Goal: Task Accomplishment & Management: Complete application form

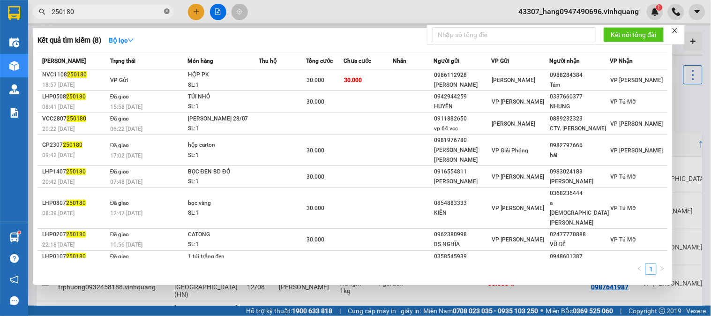
click at [167, 12] on icon "close-circle" at bounding box center [167, 11] width 6 height 6
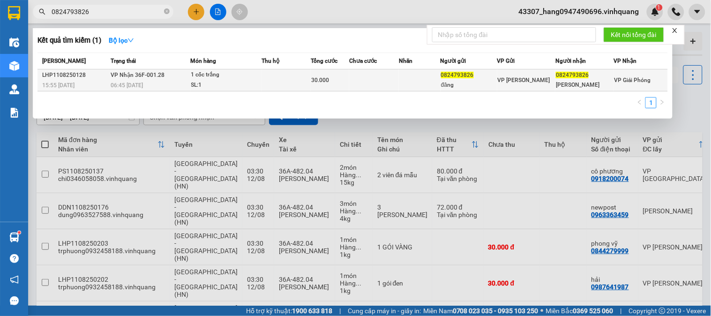
type input "0824793826"
click at [385, 85] on td at bounding box center [374, 80] width 50 height 22
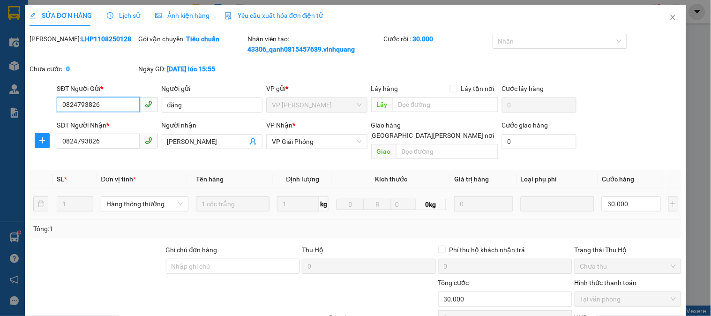
type input "0824793826"
type input "đăng"
type input "0824793826"
type input "[PERSON_NAME]"
type input "30.000"
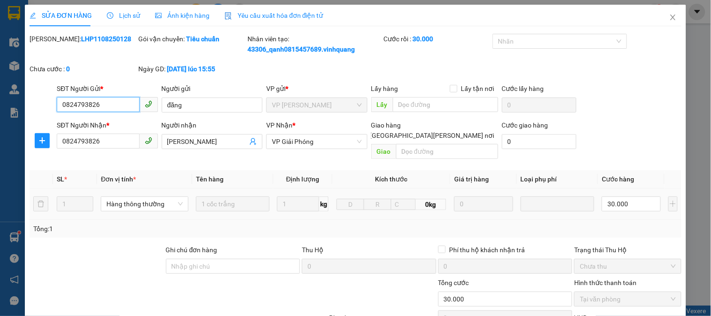
scroll to position [110, 0]
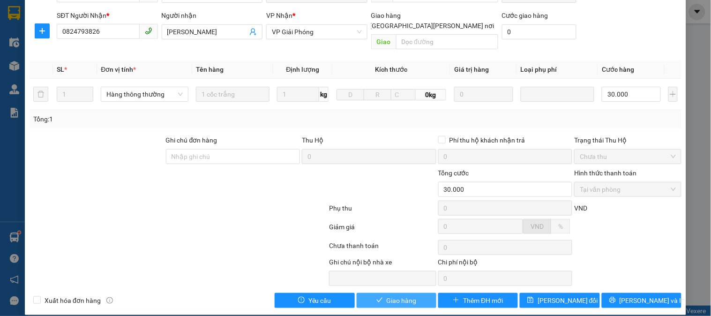
click at [413, 293] on button "Giao hàng" at bounding box center [397, 300] width 80 height 15
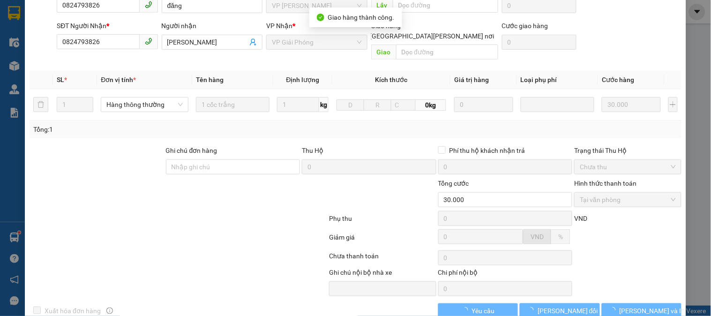
scroll to position [0, 0]
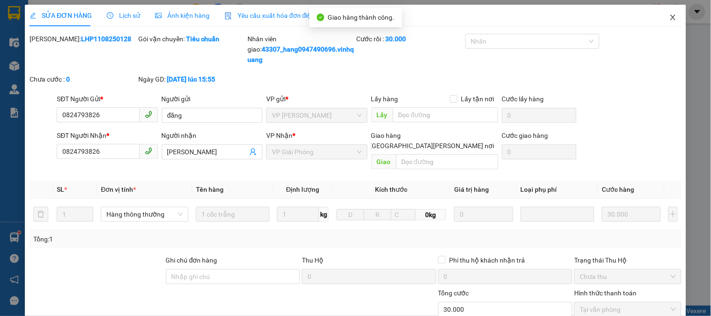
click at [669, 15] on icon "close" at bounding box center [673, 18] width 8 height 8
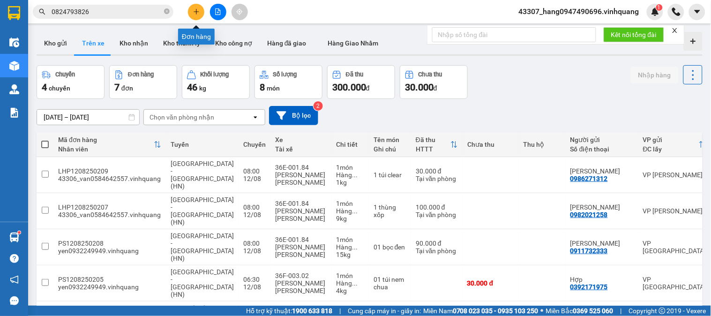
click at [198, 10] on icon "plus" at bounding box center [196, 11] width 7 height 7
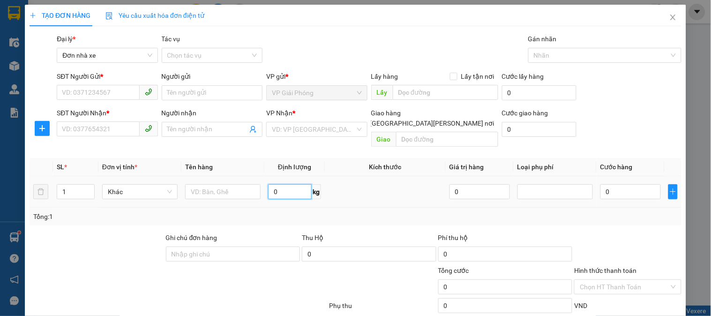
click at [280, 184] on input "0" at bounding box center [290, 191] width 44 height 15
type input "10"
click at [200, 186] on input "text" at bounding box center [222, 191] width 75 height 15
type input "2 ct"
click at [106, 92] on input "SĐT Người Gửi *" at bounding box center [98, 92] width 83 height 15
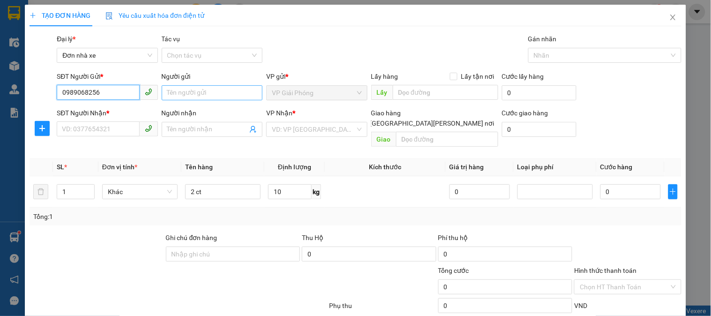
type input "0989068256"
click at [203, 87] on input "Người gửi" at bounding box center [212, 92] width 101 height 15
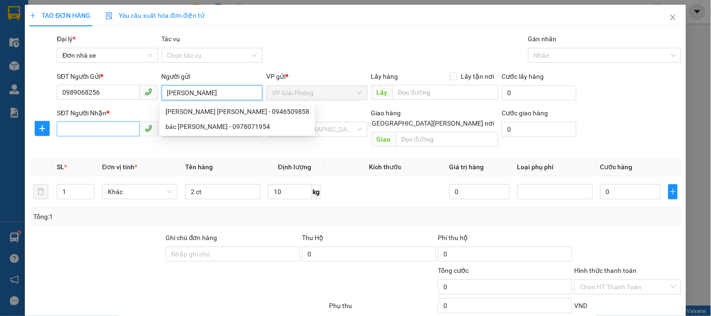
type input "[PERSON_NAME]"
click at [97, 129] on input "SĐT Người Nhận *" at bounding box center [98, 128] width 83 height 15
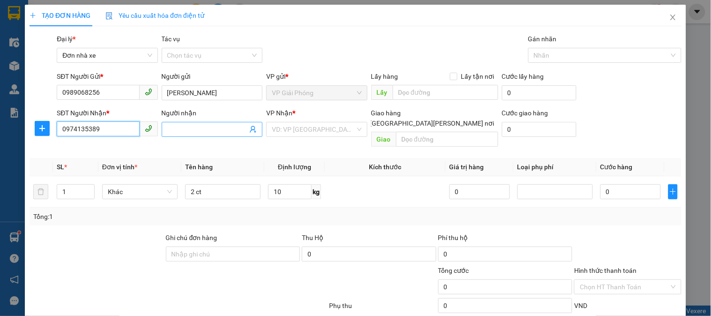
type input "0974135389"
click at [215, 127] on input "Người nhận" at bounding box center [207, 129] width 80 height 10
click at [353, 125] on div "VD: VP [GEOGRAPHIC_DATA]" at bounding box center [316, 129] width 101 height 15
type input "a lượng"
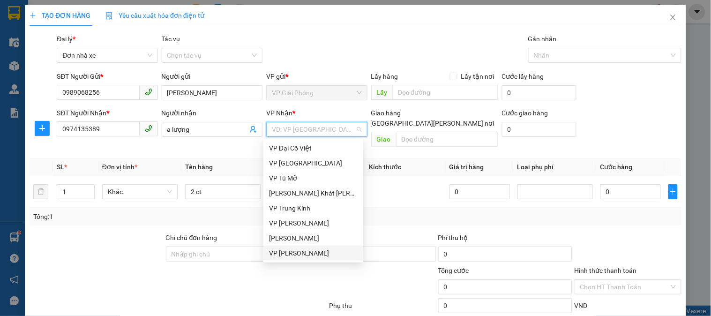
click at [316, 253] on div "VP [PERSON_NAME]" at bounding box center [313, 253] width 89 height 10
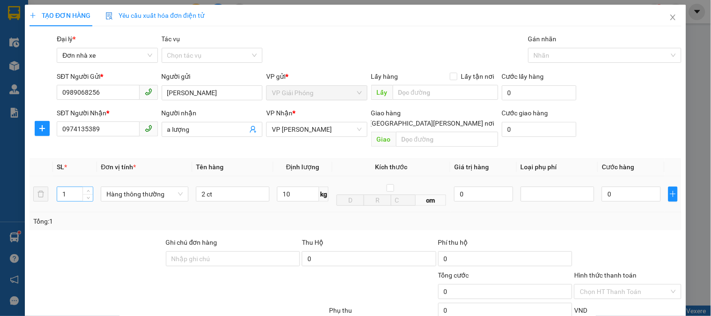
click at [92, 188] on div "1" at bounding box center [75, 194] width 37 height 15
click at [83, 193] on span "Decrease Value" at bounding box center [88, 197] width 10 height 8
type input "2"
click at [85, 189] on span "up" at bounding box center [88, 192] width 6 height 6
click at [635, 133] on div "SĐT Người [PERSON_NAME] * 0974135389 Người [PERSON_NAME] [PERSON_NAME] * [PERSO…" at bounding box center [369, 129] width 629 height 43
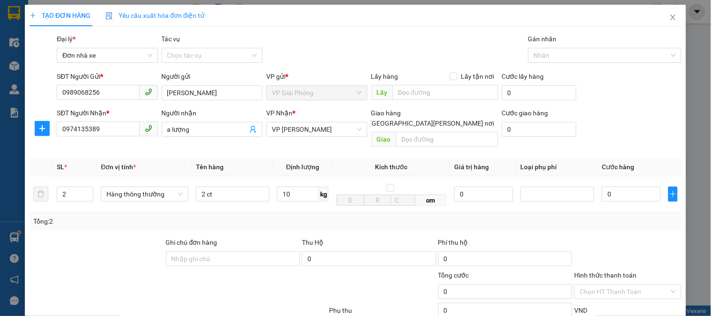
type input "80.000"
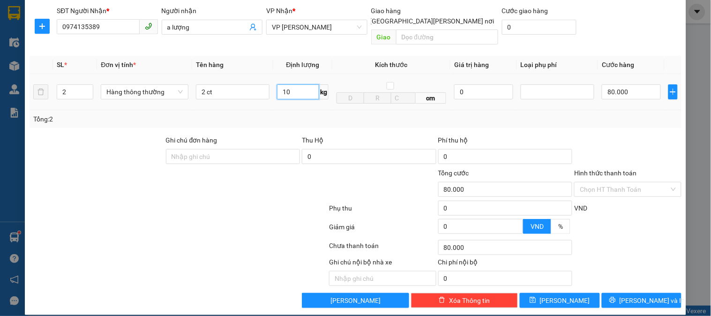
click at [284, 84] on input "10" at bounding box center [298, 91] width 42 height 15
click at [302, 95] on td "10 kg" at bounding box center [302, 92] width 59 height 36
click at [643, 296] on button "[PERSON_NAME] và In" at bounding box center [642, 300] width 80 height 15
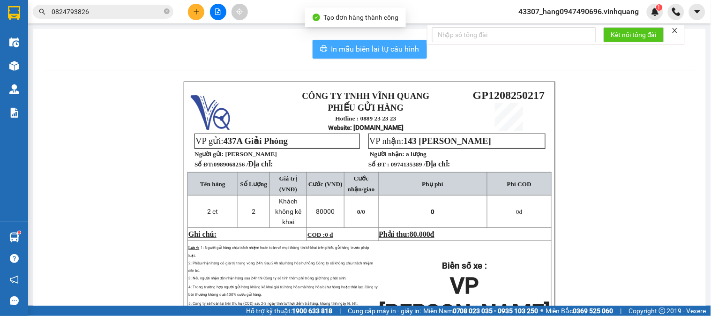
click at [396, 50] on span "In mẫu biên lai tự cấu hình" at bounding box center [375, 49] width 88 height 12
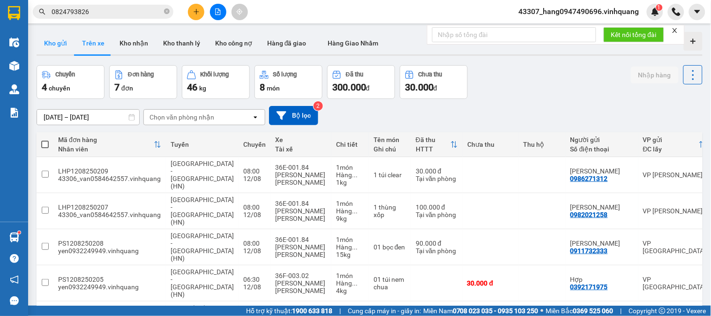
click at [53, 49] on button "Kho gửi" at bounding box center [56, 43] width 38 height 23
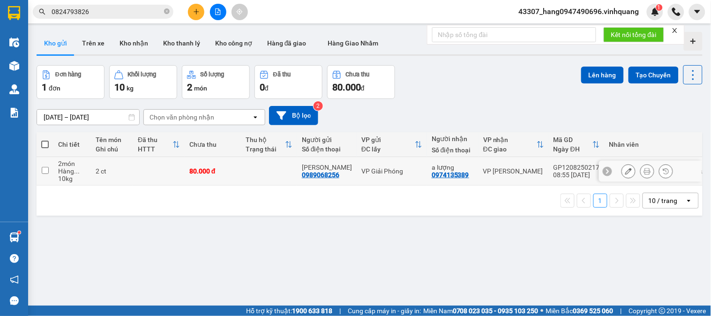
click at [644, 174] on icon at bounding box center [647, 171] width 7 height 7
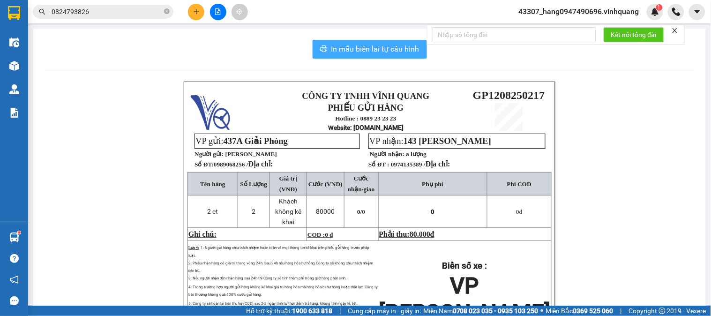
click at [388, 47] on span "In mẫu biên lai tự cấu hình" at bounding box center [375, 49] width 88 height 12
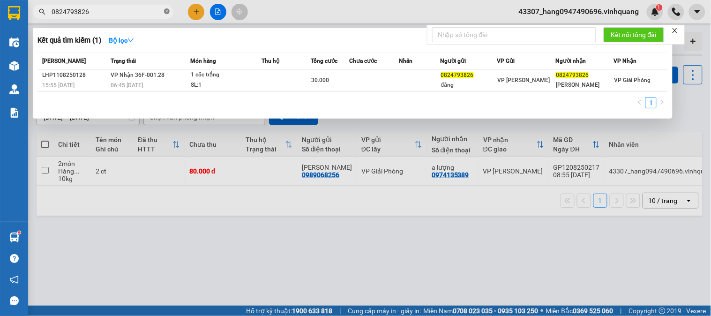
click at [167, 12] on icon "close-circle" at bounding box center [167, 11] width 6 height 6
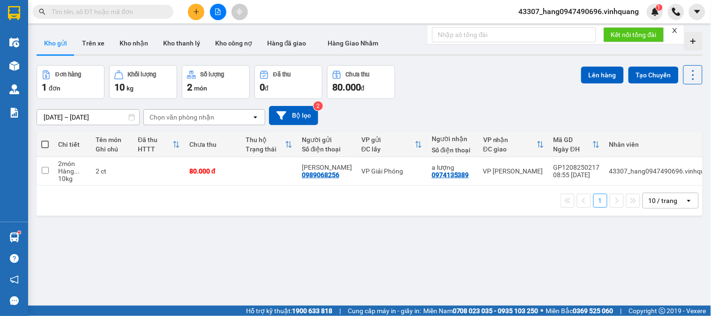
click at [146, 10] on input "text" at bounding box center [107, 12] width 111 height 10
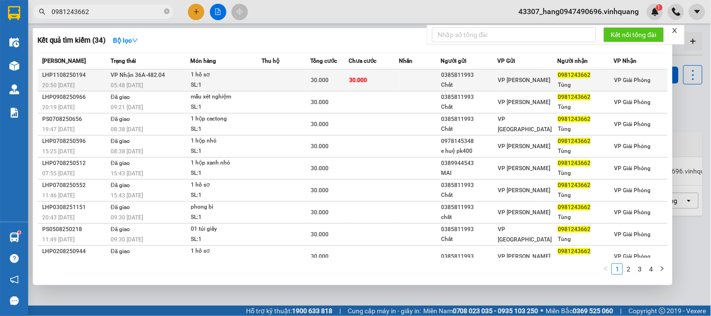
type input "0981243662"
click at [256, 85] on div "SL: 1" at bounding box center [226, 85] width 70 height 10
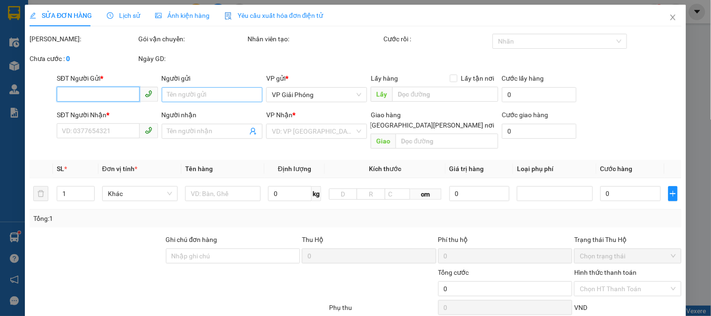
type input "0385811993"
type input "Chất"
type input "0981243662"
type input "Tùng"
type input "30.000"
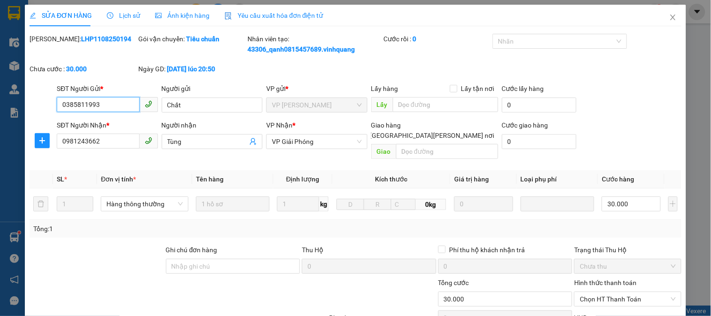
scroll to position [110, 0]
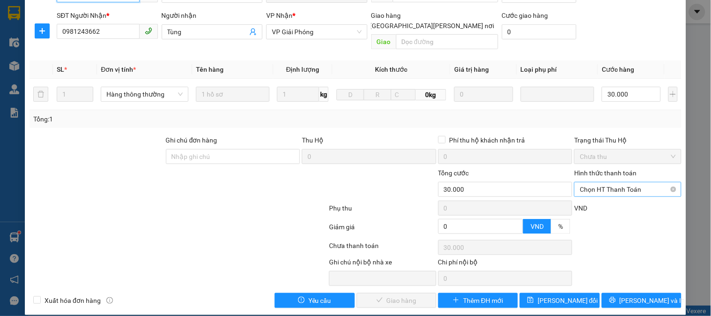
click at [612, 182] on span "Chọn HT Thanh Toán" at bounding box center [628, 189] width 96 height 14
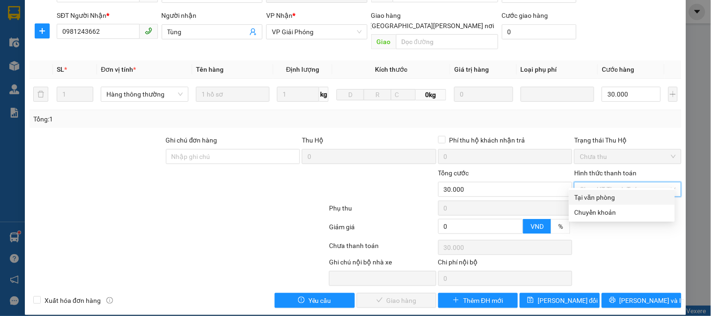
click at [607, 198] on div "Tại văn phòng" at bounding box center [622, 197] width 95 height 10
type input "0"
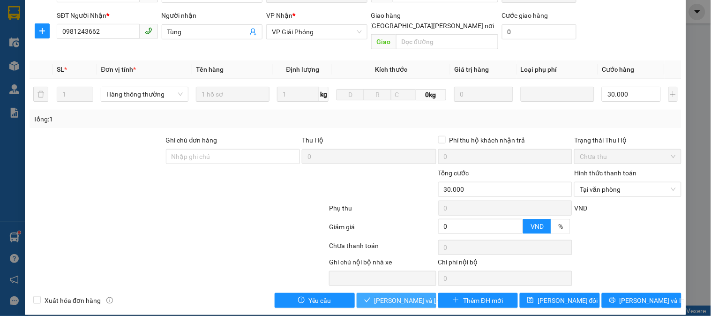
click at [410, 295] on span "[PERSON_NAME] và [PERSON_NAME] hàng" at bounding box center [438, 300] width 127 height 10
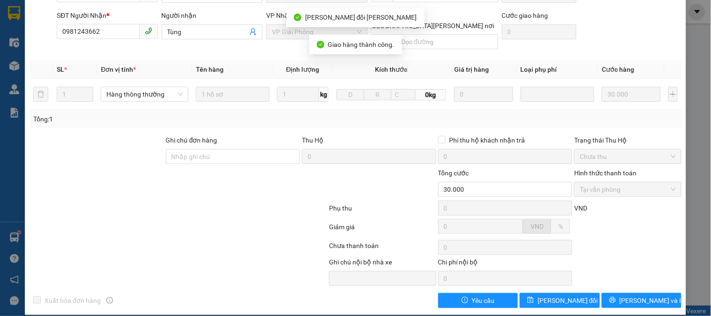
scroll to position [0, 0]
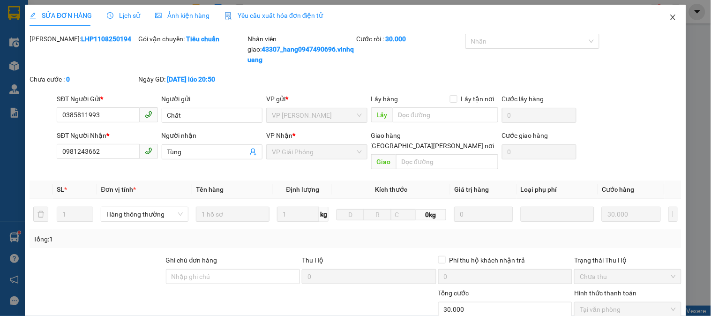
click at [669, 15] on icon "close" at bounding box center [673, 18] width 8 height 8
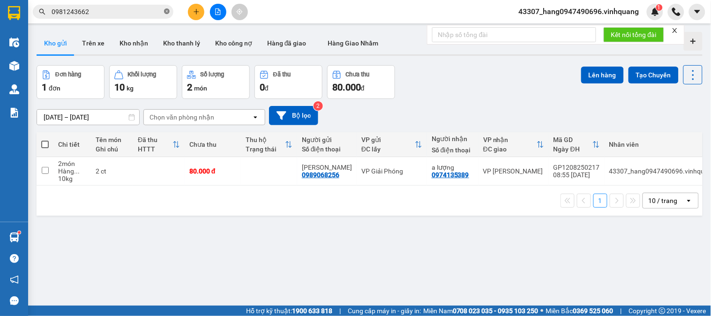
click at [166, 8] on icon "close-circle" at bounding box center [167, 11] width 6 height 6
click at [130, 15] on input "text" at bounding box center [107, 12] width 111 height 10
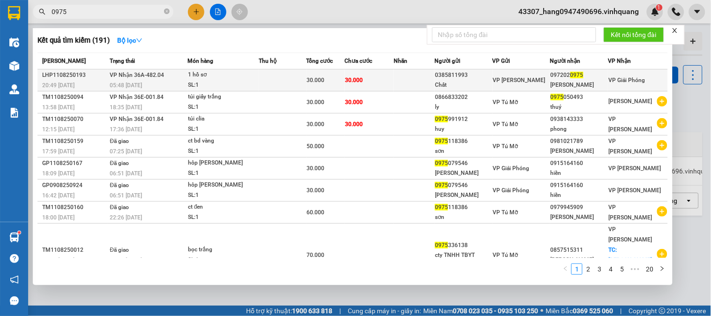
type input "0975"
click at [451, 79] on div "0385811993" at bounding box center [463, 75] width 57 height 10
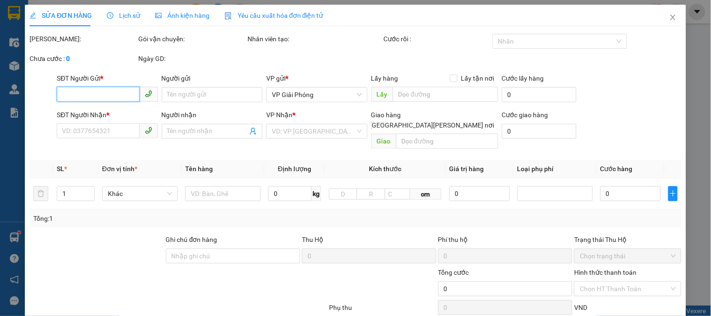
type input "0385811993"
type input "Chất"
type input "0972020975"
type input "[PERSON_NAME]"
type input "30.000"
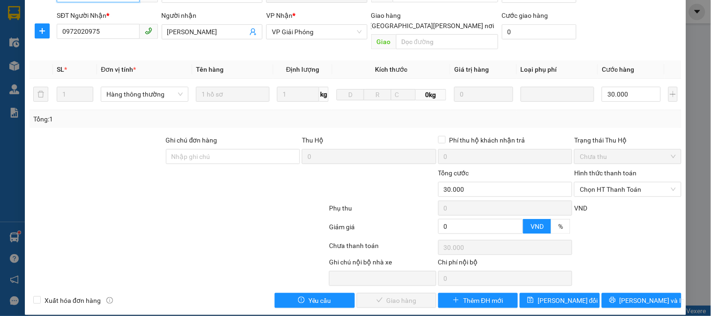
scroll to position [6, 0]
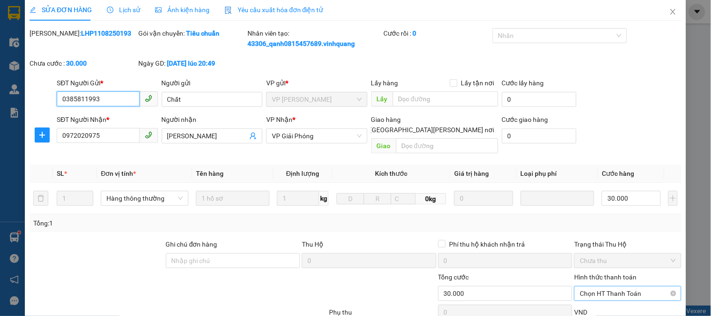
click at [643, 286] on span "Chọn HT Thanh Toán" at bounding box center [628, 293] width 96 height 14
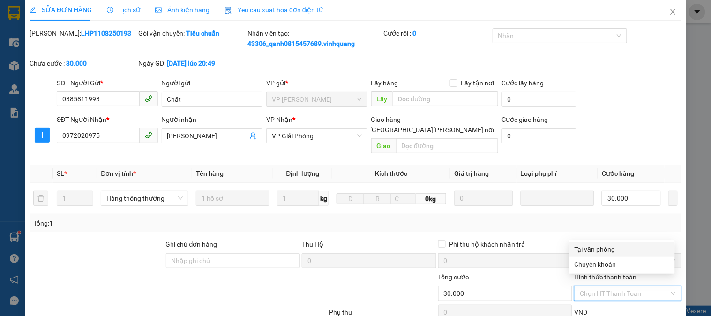
scroll to position [110, 0]
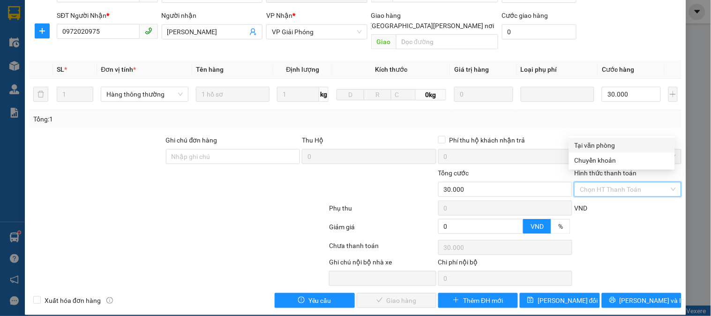
click at [612, 144] on div "Tại văn phòng" at bounding box center [622, 145] width 95 height 10
type input "0"
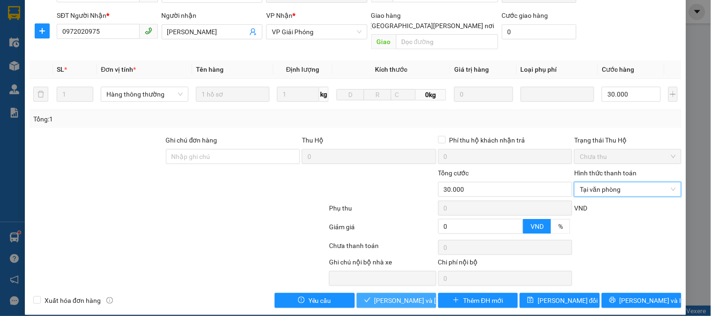
click at [401, 295] on span "[PERSON_NAME] và [PERSON_NAME] hàng" at bounding box center [438, 300] width 127 height 10
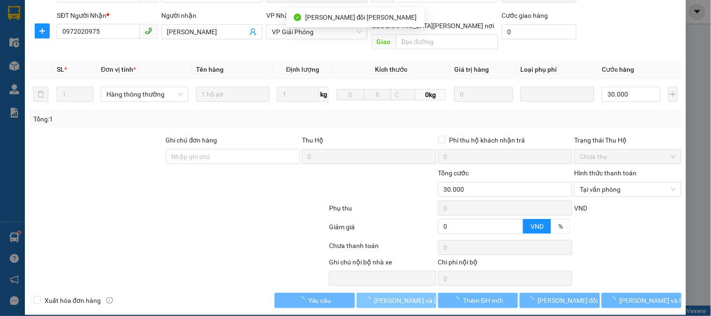
scroll to position [0, 0]
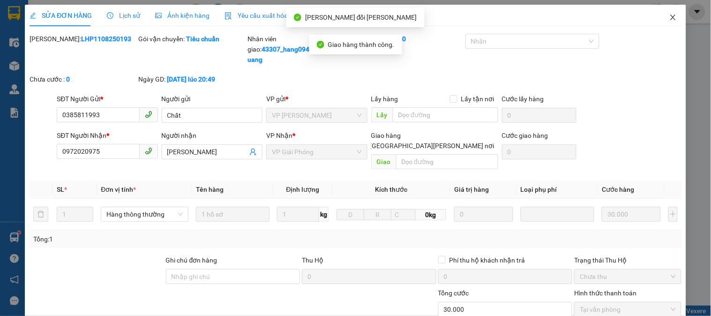
click at [669, 16] on icon "close" at bounding box center [673, 18] width 8 height 8
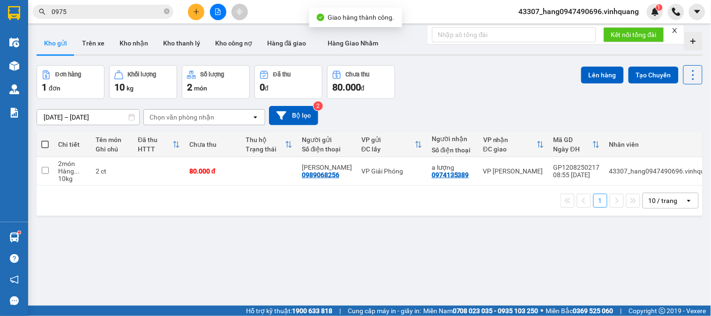
click at [197, 7] on button at bounding box center [196, 12] width 16 height 16
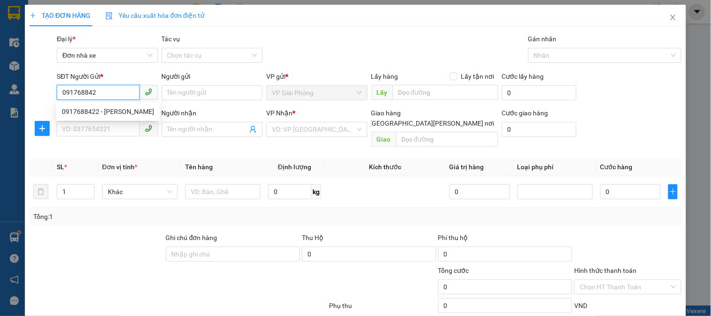
type input "0917688422"
click at [109, 108] on div "0917688422 - [PERSON_NAME]" at bounding box center [108, 111] width 92 height 10
type input "bình"
type input "0989035303"
type input "[PERSON_NAME]"
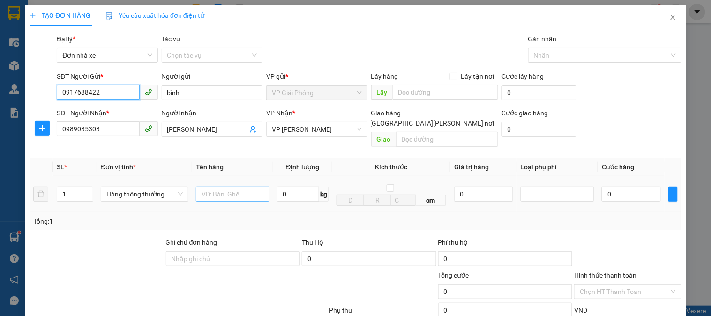
type input "0917688422"
click at [235, 187] on input "text" at bounding box center [233, 194] width 74 height 15
type input "bọc đen"
click at [295, 187] on input "0" at bounding box center [298, 194] width 42 height 15
type input "1"
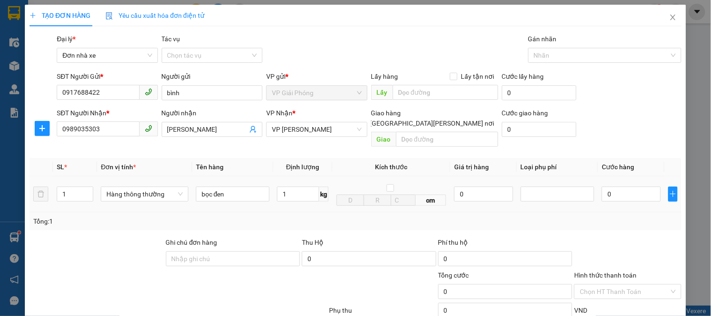
click at [321, 198] on td "1 kg" at bounding box center [302, 194] width 59 height 36
type input "30.000"
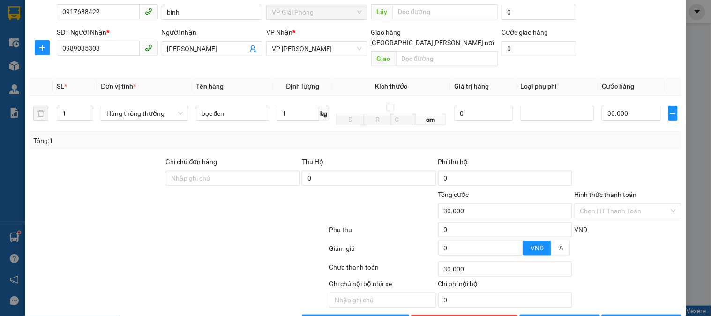
scroll to position [102, 0]
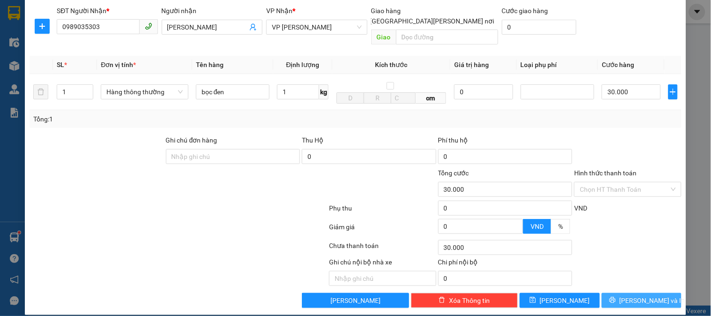
click at [647, 293] on button "[PERSON_NAME] và In" at bounding box center [642, 300] width 80 height 15
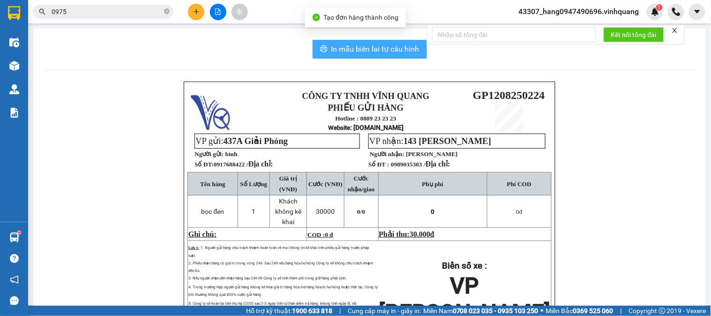
click at [361, 48] on span "In mẫu biên lai tự cấu hình" at bounding box center [375, 49] width 88 height 12
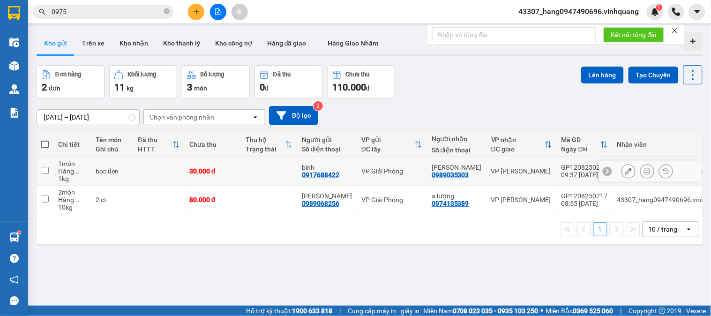
click at [368, 167] on div "VP Giải Phóng" at bounding box center [391, 171] width 61 height 8
checkbox input "true"
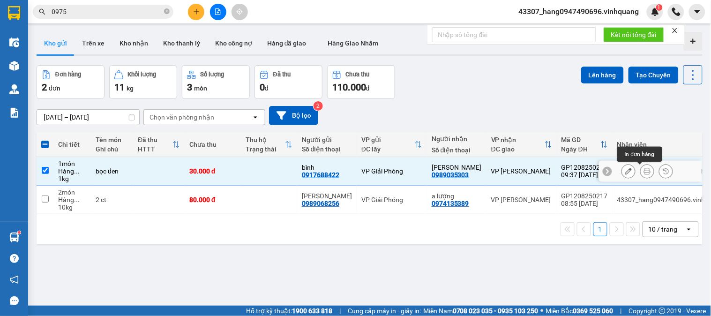
click at [644, 174] on icon at bounding box center [647, 171] width 7 height 7
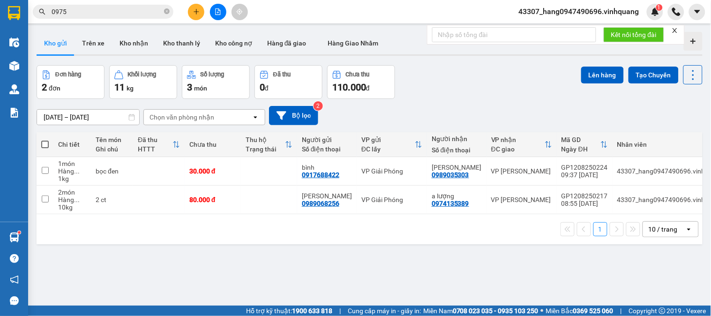
click at [57, 43] on button "Kho gửi" at bounding box center [56, 43] width 38 height 23
click at [644, 172] on icon at bounding box center [647, 171] width 7 height 7
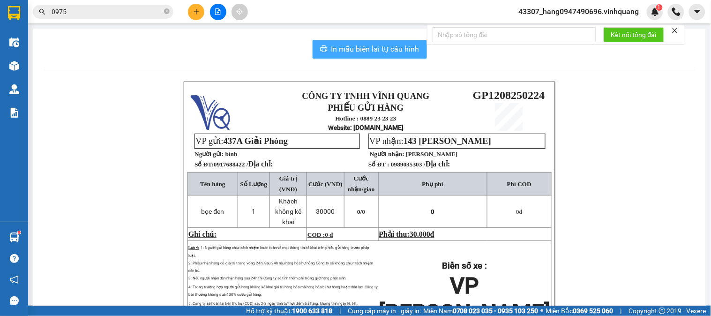
click at [362, 47] on span "In mẫu biên lai tự cấu hình" at bounding box center [375, 49] width 88 height 12
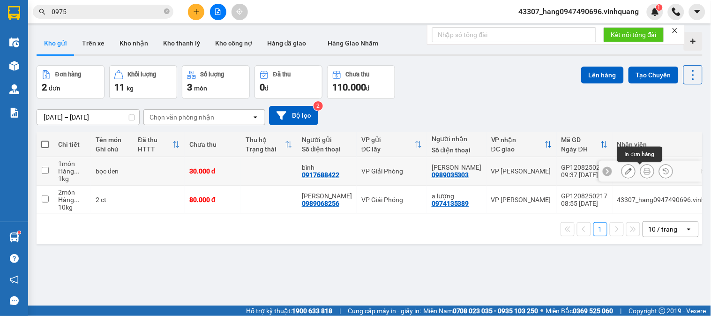
click at [641, 174] on button at bounding box center [647, 171] width 13 height 16
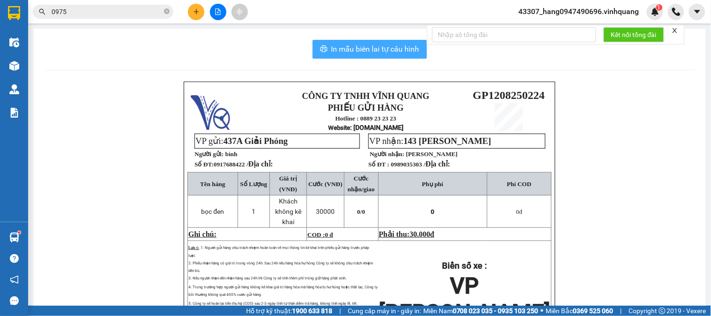
click at [333, 40] on button "In mẫu biên lai tự cấu hình" at bounding box center [370, 49] width 114 height 19
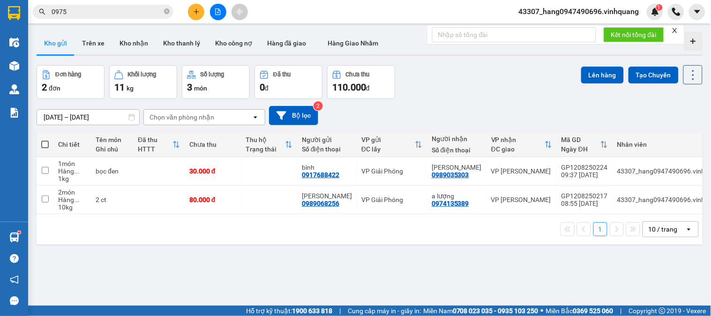
click at [197, 14] on icon "plus" at bounding box center [196, 11] width 7 height 7
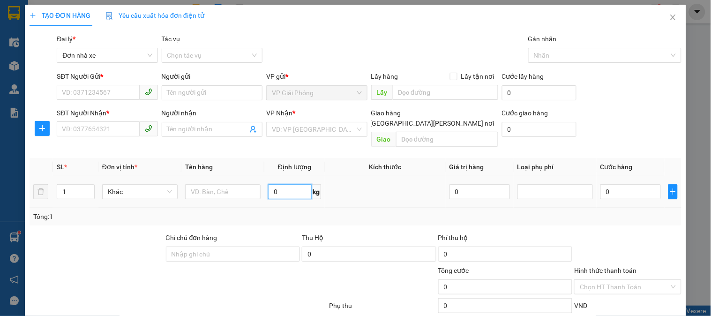
click at [292, 184] on input "0" at bounding box center [290, 191] width 44 height 15
type input "16"
click at [106, 97] on input "SĐT Người Gửi *" at bounding box center [98, 92] width 83 height 15
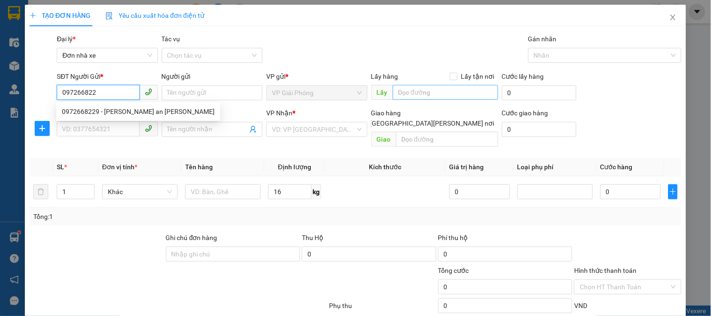
type input "0972668229"
click at [139, 108] on div "0972668229 - [PERSON_NAME] an [PERSON_NAME]" at bounding box center [138, 111] width 153 height 10
type input "[PERSON_NAME] an [PERSON_NAME]"
type input "0942545995"
type input "thảo anh"
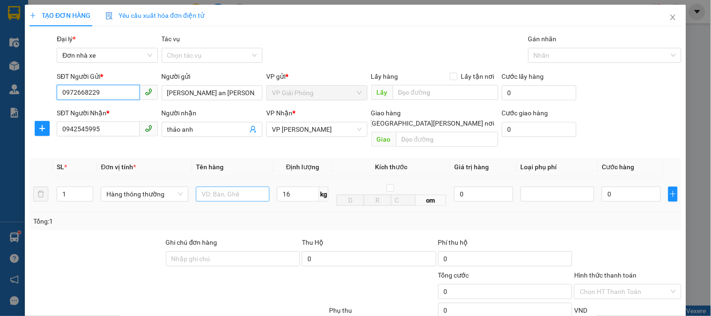
type input "0972668229"
click at [237, 187] on input "text" at bounding box center [233, 194] width 74 height 15
type input "thùng ct"
click at [296, 187] on input "16" at bounding box center [298, 194] width 42 height 15
click at [306, 200] on td "16 kg" at bounding box center [302, 194] width 59 height 36
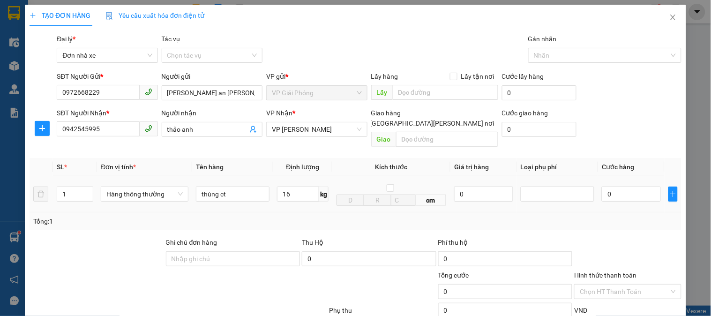
type input "50.000"
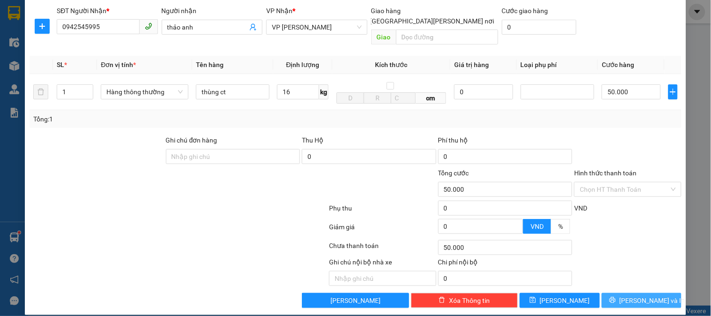
click at [638, 295] on span "[PERSON_NAME] và In" at bounding box center [653, 300] width 66 height 10
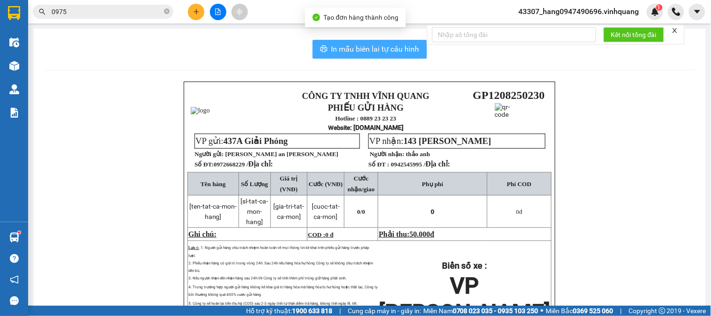
click at [384, 57] on button "In mẫu biên lai tự cấu hình" at bounding box center [370, 49] width 114 height 19
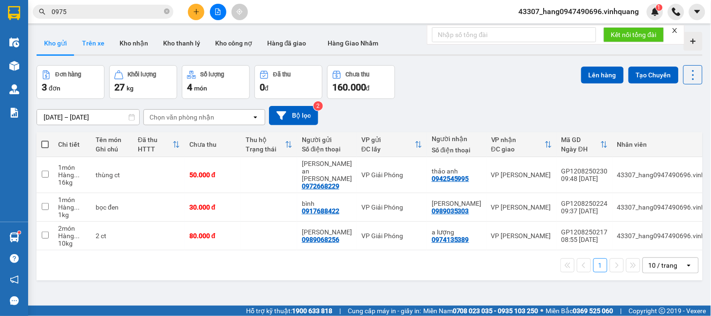
click at [87, 49] on button "Trên xe" at bounding box center [94, 43] width 38 height 23
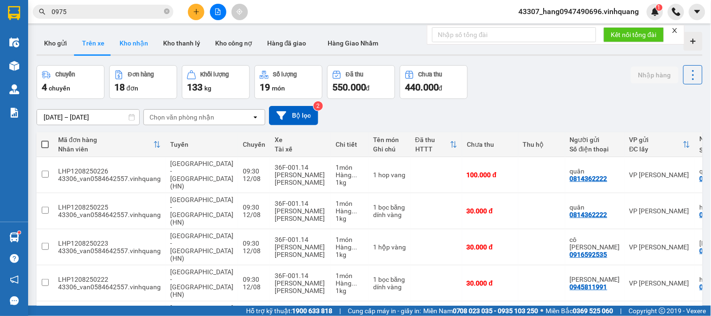
click at [138, 52] on button "Kho nhận" at bounding box center [134, 43] width 44 height 23
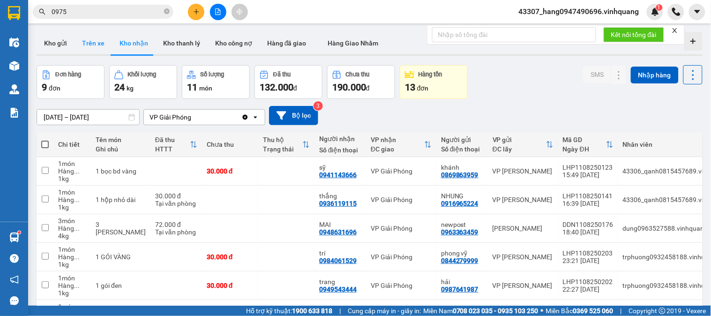
click at [96, 50] on button "Trên xe" at bounding box center [94, 43] width 38 height 23
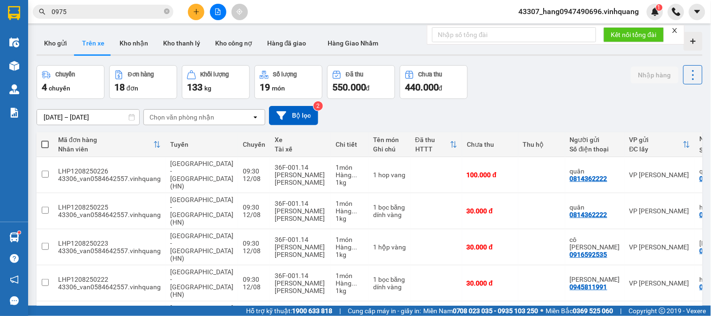
click at [208, 117] on div "Chọn văn phòng nhận" at bounding box center [182, 117] width 65 height 9
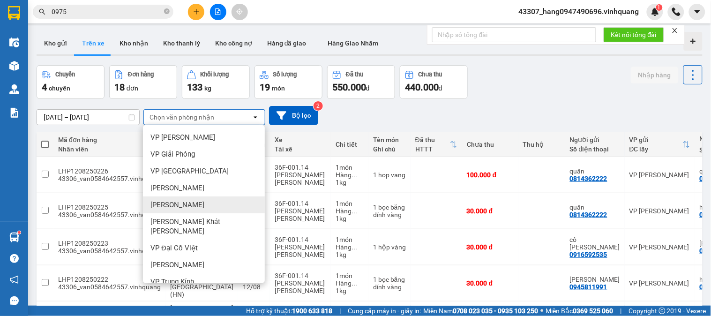
click at [204, 210] on div "[PERSON_NAME]" at bounding box center [204, 204] width 122 height 17
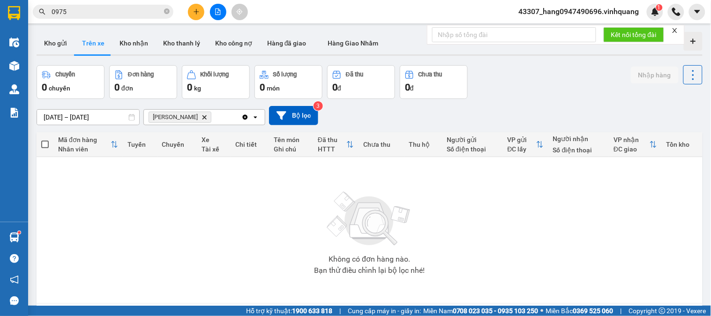
click at [207, 116] on icon "VP Nguyễn Văn Cừ, close by backspace" at bounding box center [205, 117] width 4 height 4
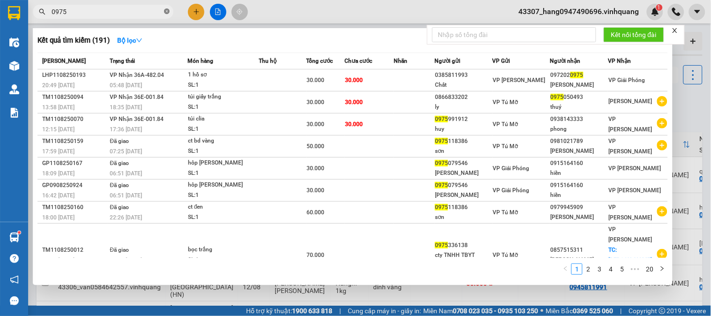
click at [165, 11] on icon "close-circle" at bounding box center [167, 11] width 6 height 6
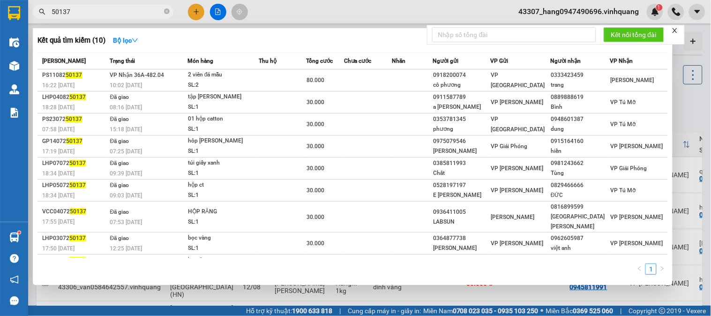
type input "50137"
click at [675, 31] on icon "close" at bounding box center [675, 30] width 7 height 7
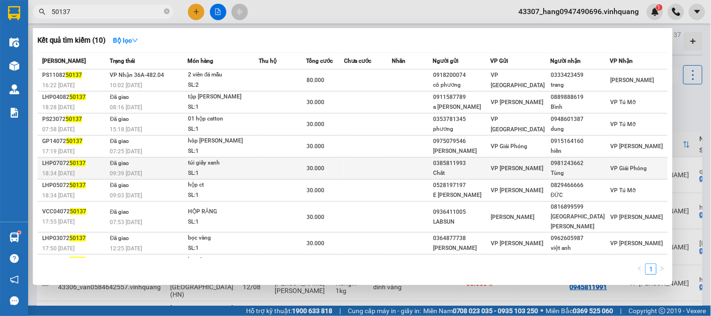
scroll to position [33, 0]
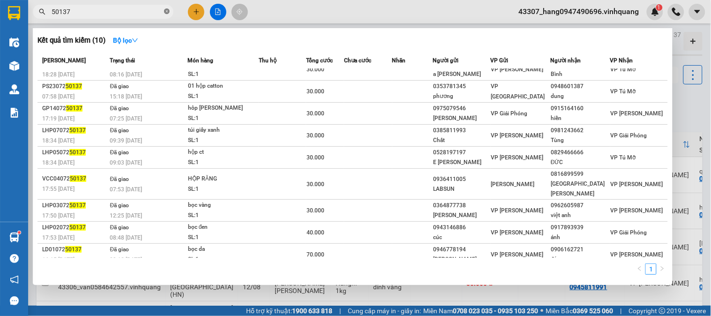
click at [166, 11] on icon "close-circle" at bounding box center [167, 11] width 6 height 6
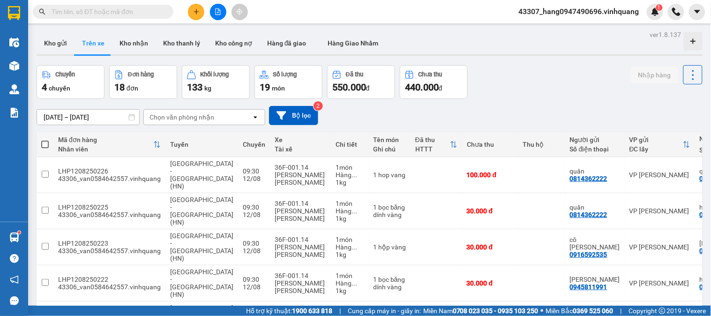
click at [219, 6] on button at bounding box center [218, 12] width 16 height 16
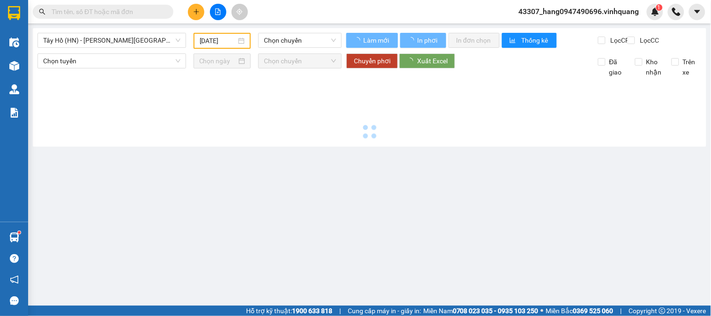
type input "[DATE]"
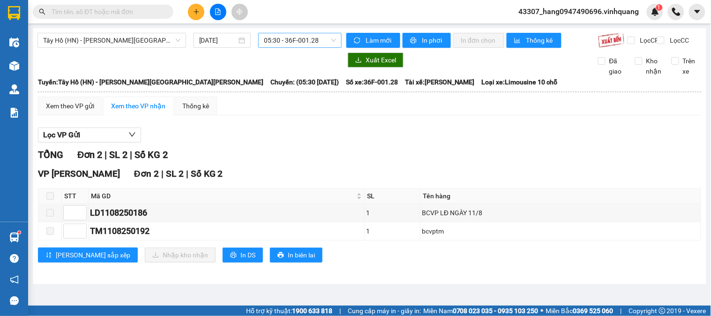
click at [279, 40] on span "05:30 - 36F-001.28" at bounding box center [300, 40] width 72 height 14
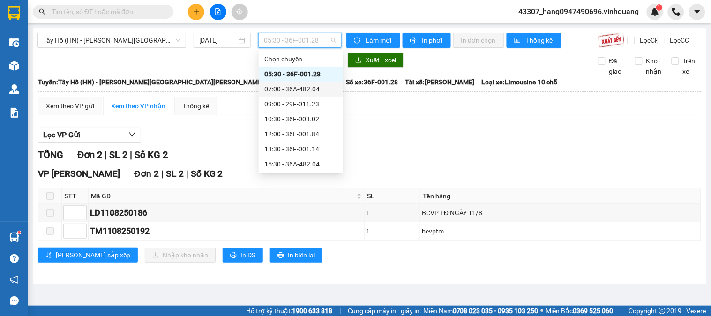
click at [287, 86] on div "07:00 - 36A-482.04" at bounding box center [300, 89] width 73 height 10
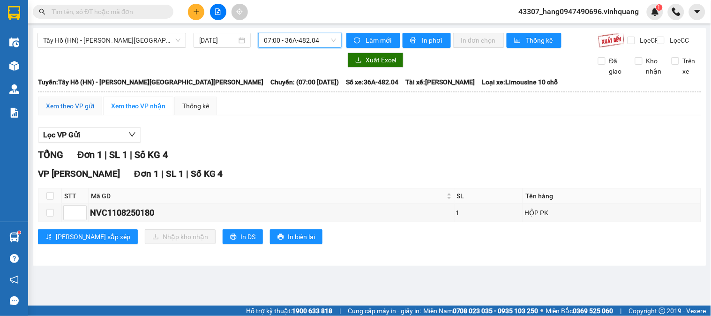
click at [85, 111] on div "Xem theo VP gửi" at bounding box center [70, 106] width 48 height 10
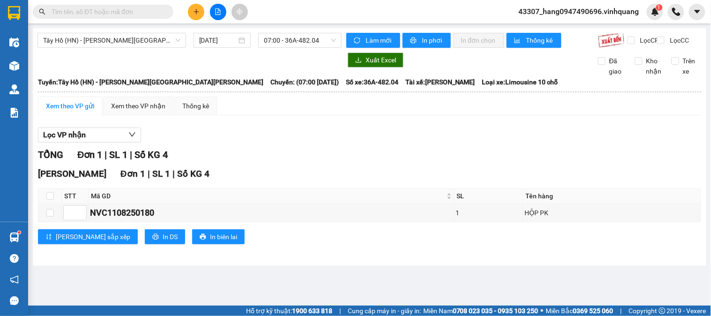
click at [155, 12] on input "text" at bounding box center [107, 12] width 111 height 10
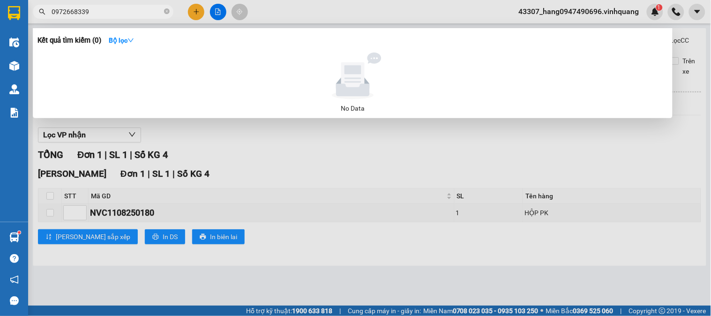
click at [83, 11] on input "0972668339" at bounding box center [107, 12] width 111 height 10
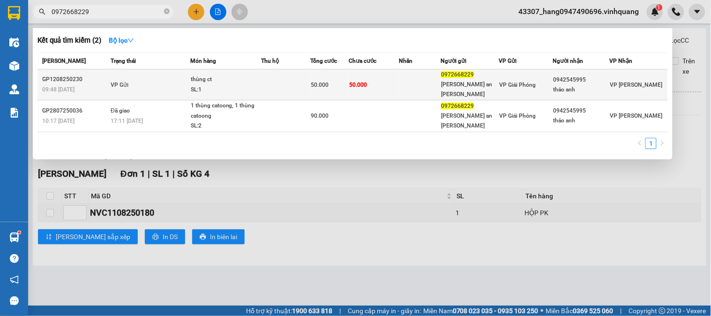
type input "0972668229"
click at [561, 85] on div "thảo anh" at bounding box center [582, 90] width 56 height 10
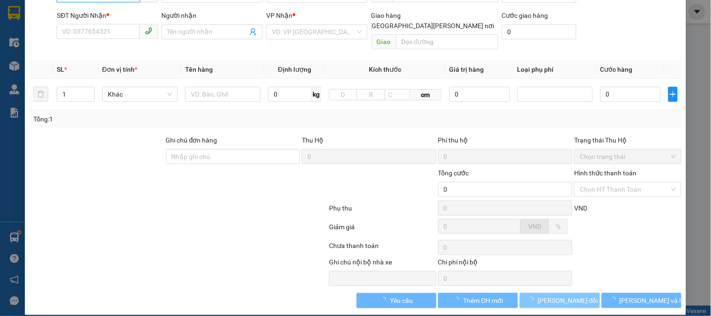
type input "0972668229"
type input "[PERSON_NAME] an [PERSON_NAME]"
type input "0942545995"
type input "thảo anh"
type input "50.000"
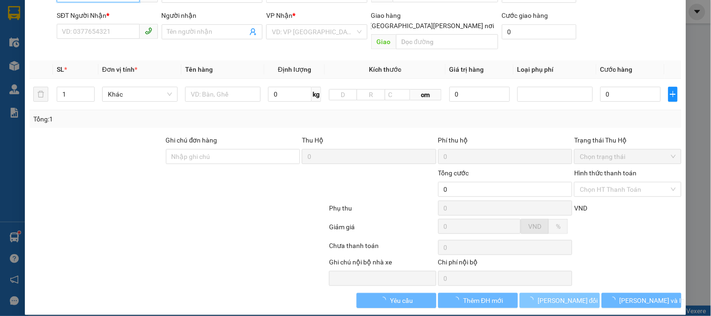
type input "50.000"
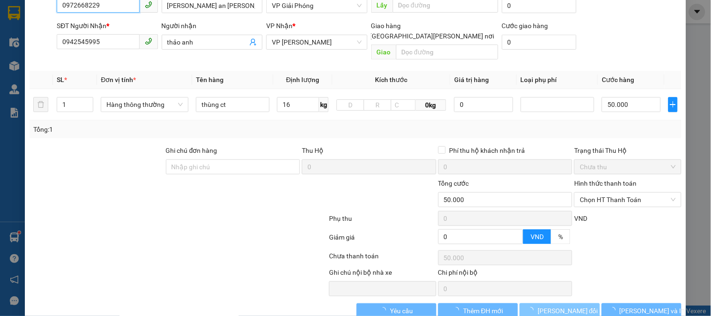
scroll to position [110, 0]
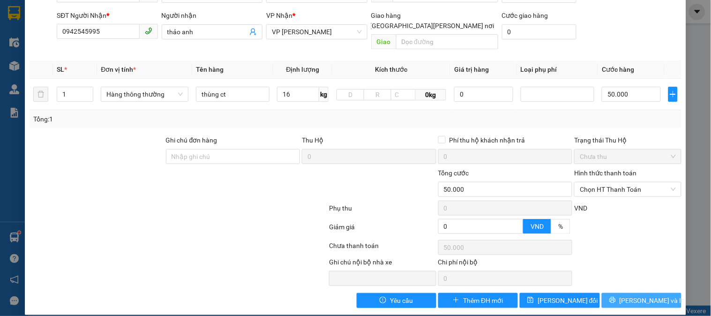
click at [639, 295] on span "[PERSON_NAME] và In" at bounding box center [653, 300] width 66 height 10
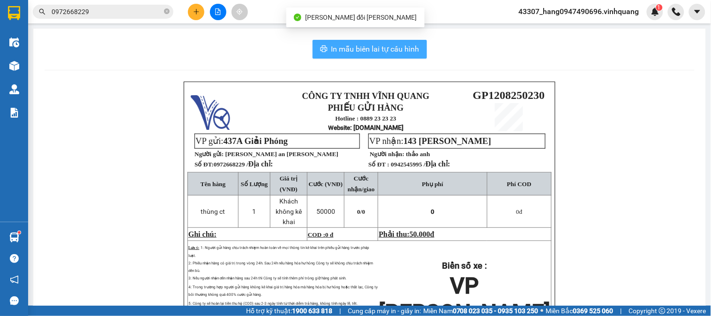
click at [348, 54] on span "In mẫu biên lai tự cấu hình" at bounding box center [375, 49] width 88 height 12
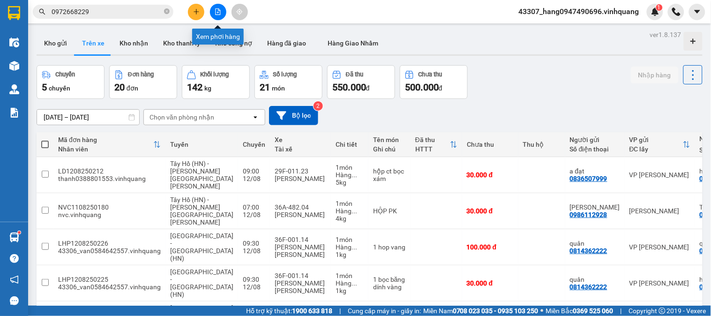
click at [218, 10] on icon "file-add" at bounding box center [218, 11] width 7 height 7
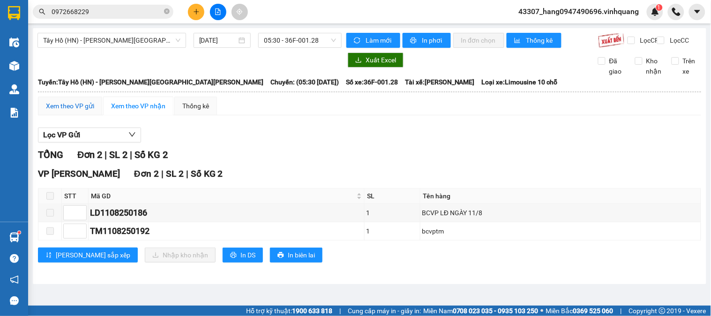
click at [50, 111] on div "Xem theo VP gửi" at bounding box center [70, 106] width 48 height 10
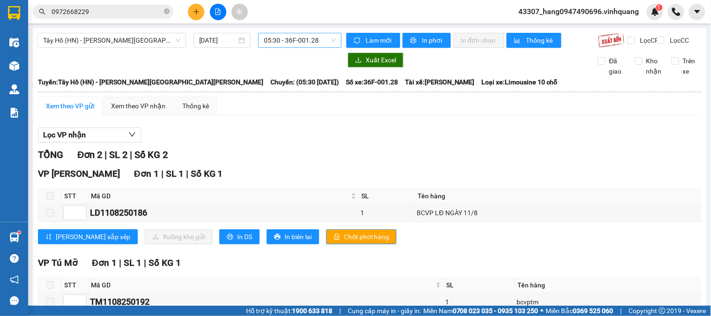
click at [331, 44] on span "05:30 - 36F-001.28" at bounding box center [300, 40] width 72 height 14
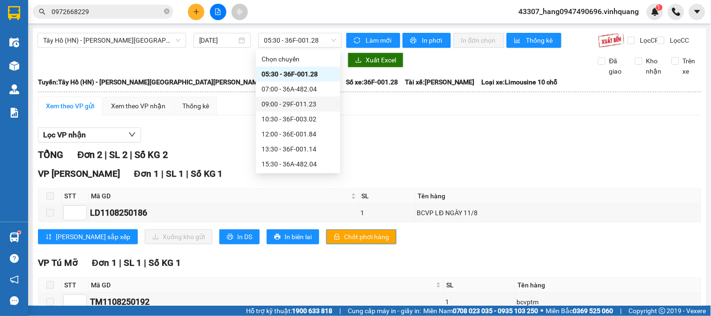
click at [230, 48] on div "[GEOGRAPHIC_DATA] (HN) - [PERSON_NAME][GEOGRAPHIC_DATA][PERSON_NAME] [DATE] 05:…" at bounding box center [190, 40] width 304 height 15
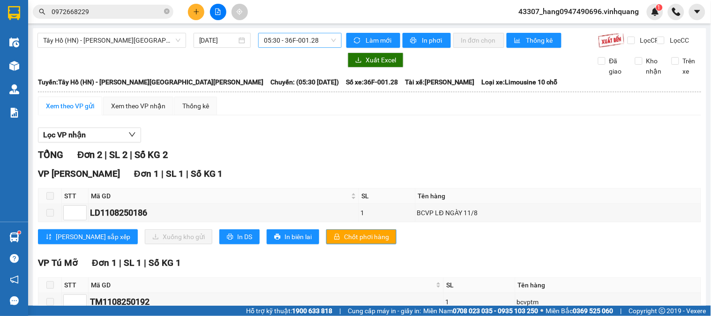
click at [272, 41] on span "05:30 - 36F-001.28" at bounding box center [300, 40] width 72 height 14
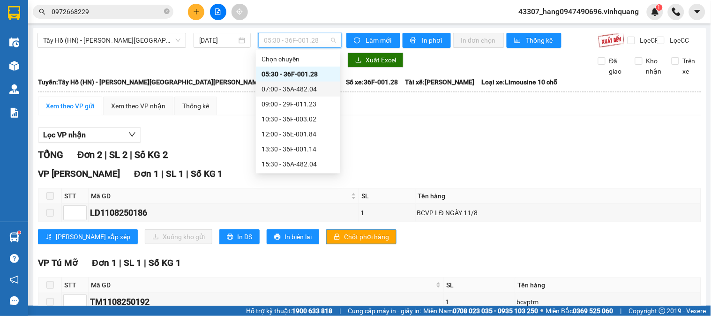
click at [288, 92] on div "07:00 - 36A-482.04" at bounding box center [298, 89] width 73 height 10
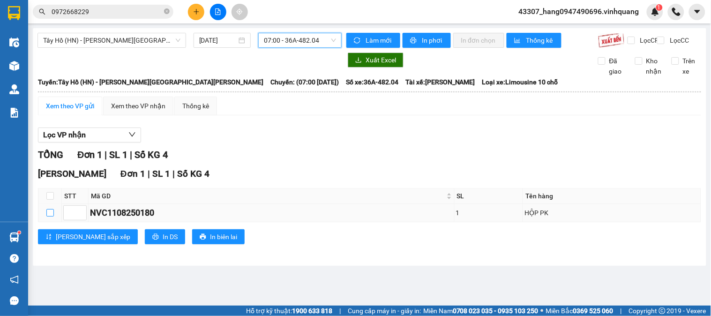
click at [49, 217] on input "checkbox" at bounding box center [50, 213] width 8 height 8
checkbox input "true"
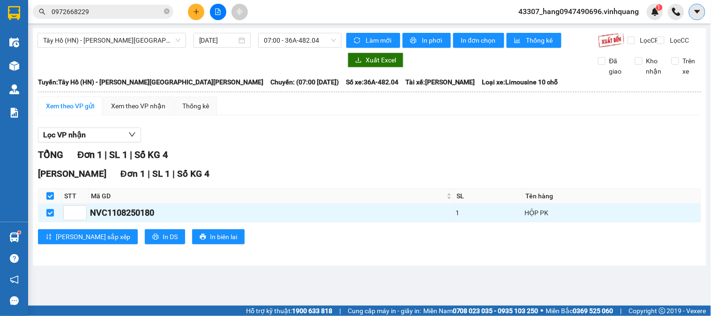
click at [695, 12] on icon "caret-down" at bounding box center [697, 12] width 8 height 8
click at [615, 8] on span "43307_hang0947490696.vinhquang" at bounding box center [578, 12] width 135 height 12
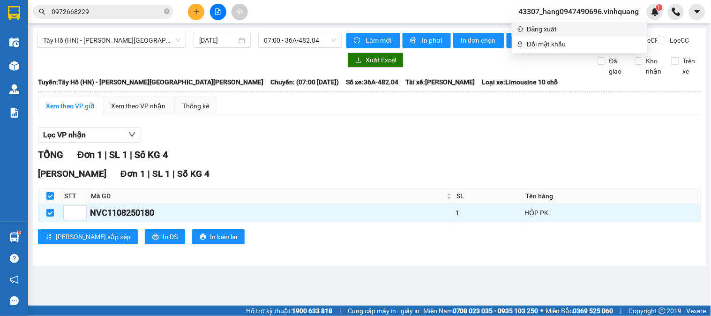
click at [552, 31] on span "Đăng xuất" at bounding box center [584, 29] width 115 height 10
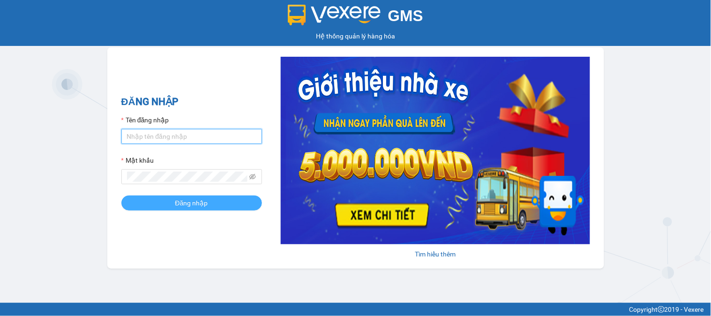
type input "hang0947490696.vinhquang"
click at [174, 202] on button "Đăng nhập" at bounding box center [191, 202] width 141 height 15
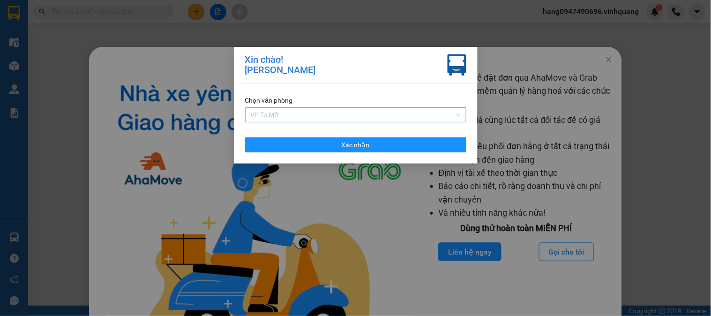
click at [363, 110] on span "VP Tú Mỡ" at bounding box center [356, 115] width 210 height 14
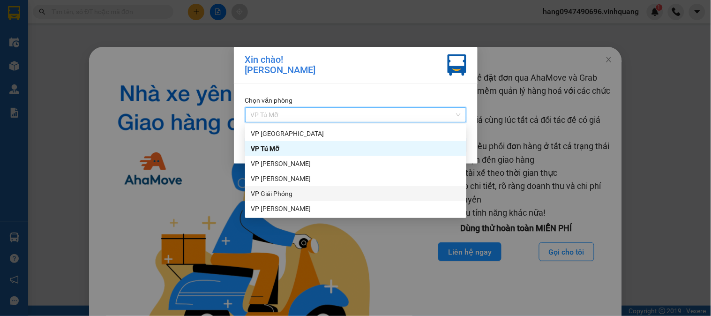
click at [268, 193] on div "VP Giải Phóng" at bounding box center [356, 193] width 210 height 10
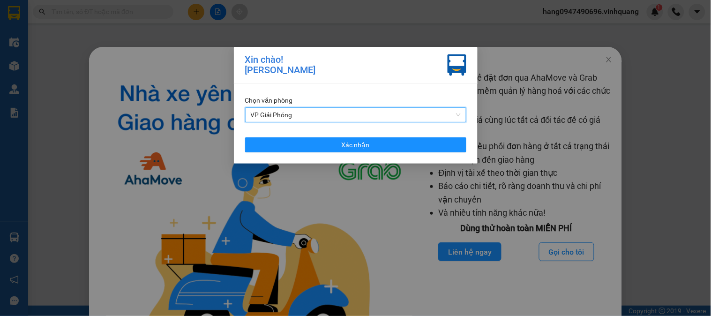
click at [398, 120] on span "VP Giải Phóng" at bounding box center [356, 115] width 210 height 14
click at [503, 154] on div "Xin chào! Lê Thị Thanh Hằng Chọn văn phòng VP Giải Phóng Xác nhận" at bounding box center [355, 158] width 711 height 316
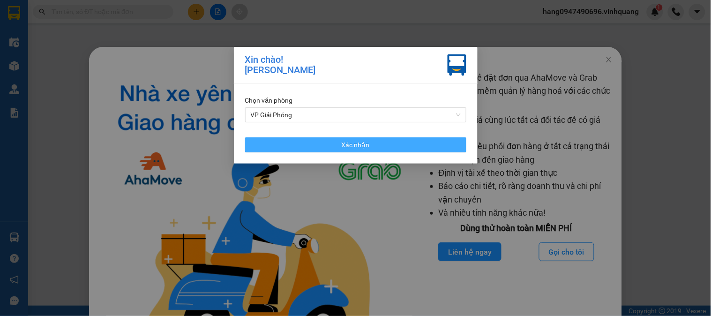
click at [380, 145] on button "Xác nhận" at bounding box center [355, 144] width 221 height 15
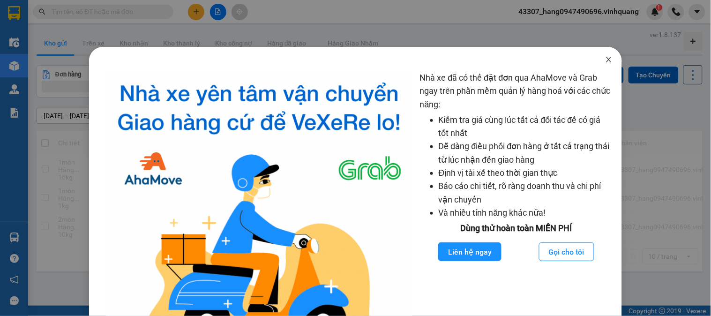
click at [598, 58] on span "Close" at bounding box center [609, 60] width 26 height 26
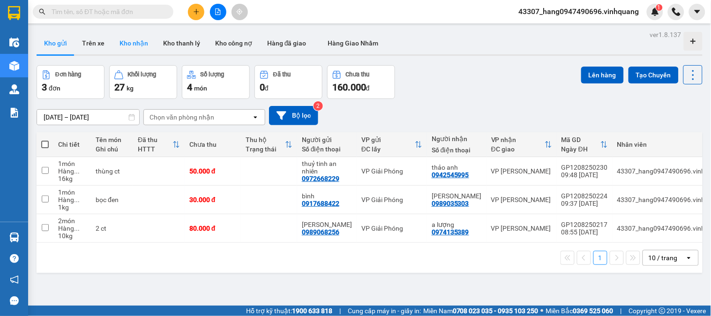
click at [123, 45] on button "Kho nhận" at bounding box center [134, 43] width 44 height 23
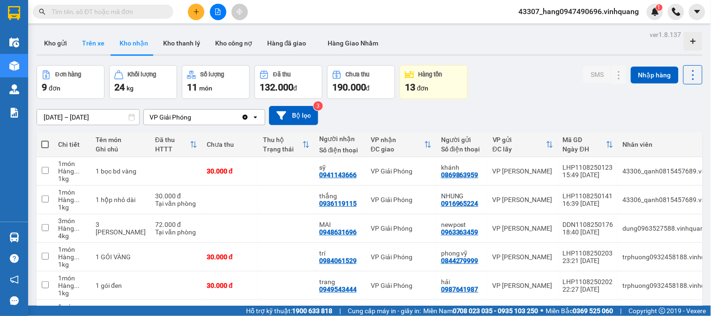
click at [98, 49] on button "Trên xe" at bounding box center [94, 43] width 38 height 23
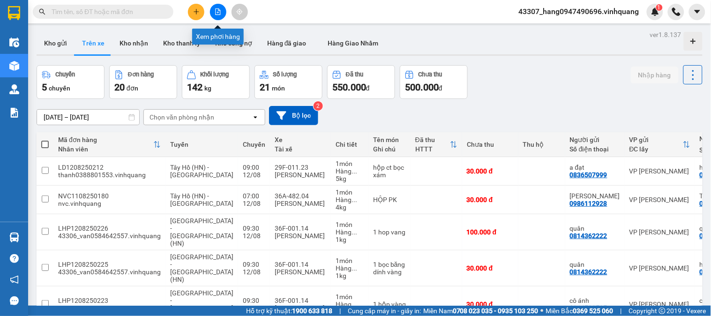
click at [220, 13] on icon "file-add" at bounding box center [218, 11] width 5 height 7
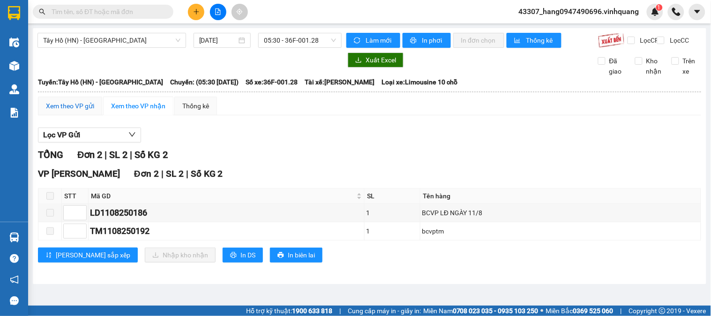
click at [63, 111] on div "Xem theo VP gửi" at bounding box center [70, 106] width 48 height 10
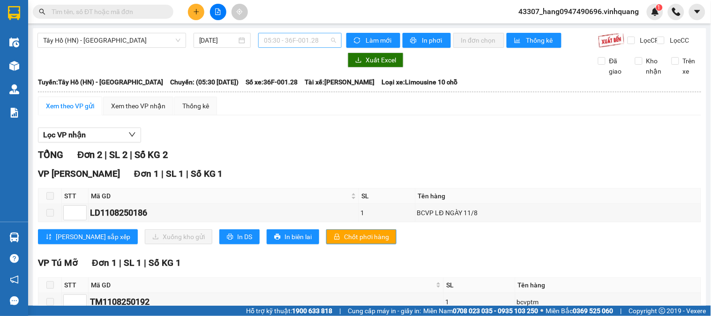
click at [299, 43] on span "05:30 - 36F-001.28" at bounding box center [300, 40] width 72 height 14
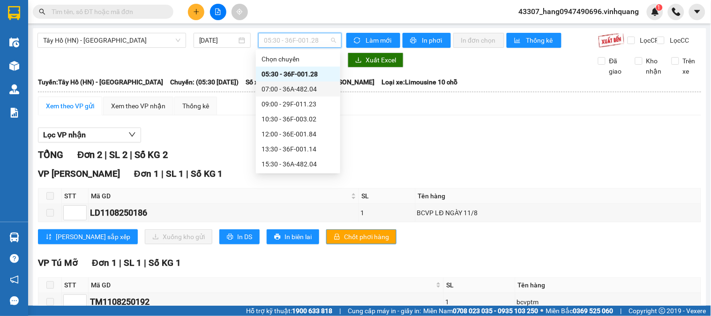
click at [282, 91] on div "07:00 - 36A-482.04" at bounding box center [298, 89] width 73 height 10
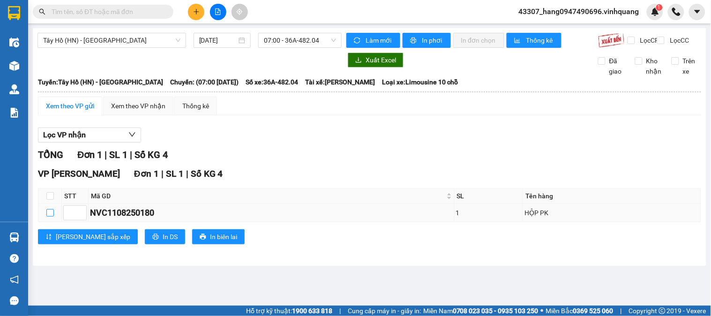
click at [46, 217] on label at bounding box center [50, 213] width 8 height 10
click at [46, 217] on input "checkbox" at bounding box center [50, 213] width 8 height 8
checkbox input "true"
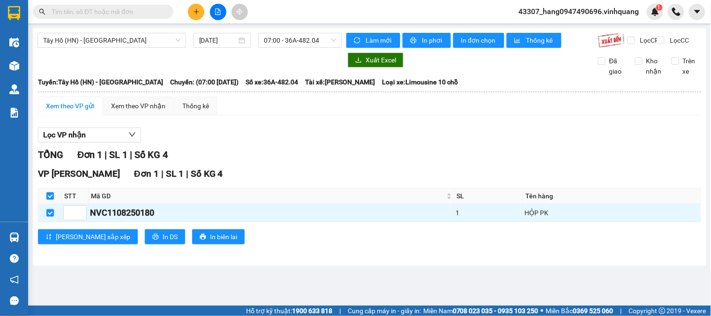
click at [412, 63] on div "Xuất Excel" at bounding box center [464, 60] width 237 height 15
click at [611, 38] on img at bounding box center [611, 40] width 27 height 15
click at [285, 45] on span "07:00 - 36A-482.04" at bounding box center [300, 40] width 72 height 14
click at [190, 63] on div at bounding box center [190, 60] width 304 height 15
click at [318, 43] on span "07:00 - 36A-482.04" at bounding box center [300, 40] width 72 height 14
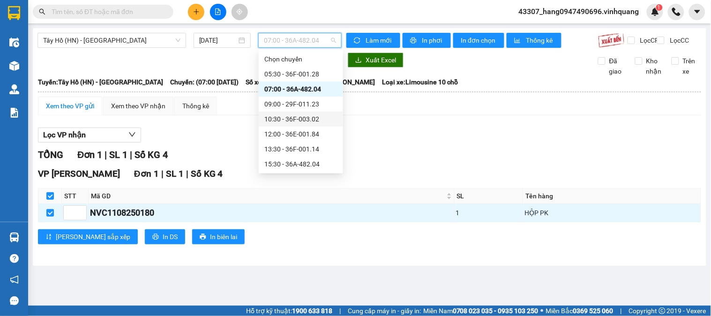
click at [301, 119] on div "10:30 - 36F-003.02" at bounding box center [300, 119] width 73 height 10
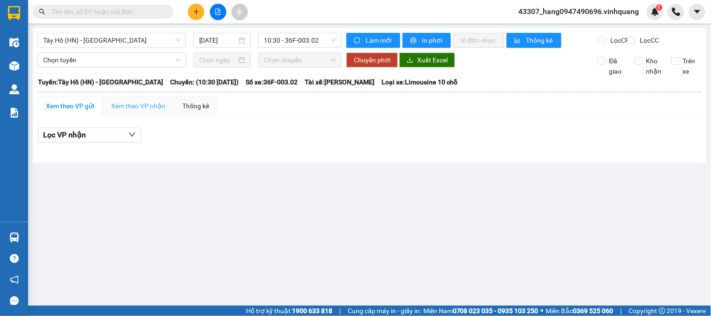
click at [119, 115] on div "Xem theo VP nhận" at bounding box center [138, 106] width 70 height 19
click at [188, 111] on div "Thống kê" at bounding box center [195, 106] width 27 height 10
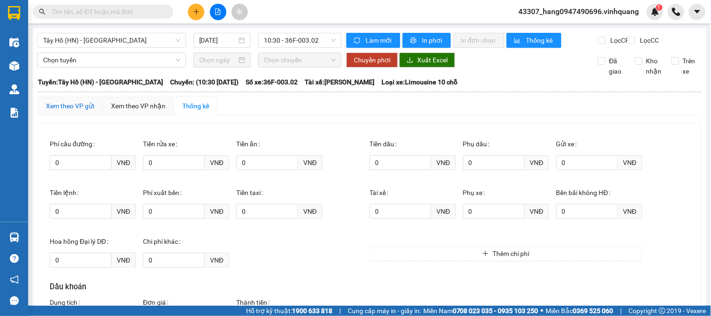
click at [69, 111] on div "Xem theo VP gửi" at bounding box center [70, 106] width 48 height 10
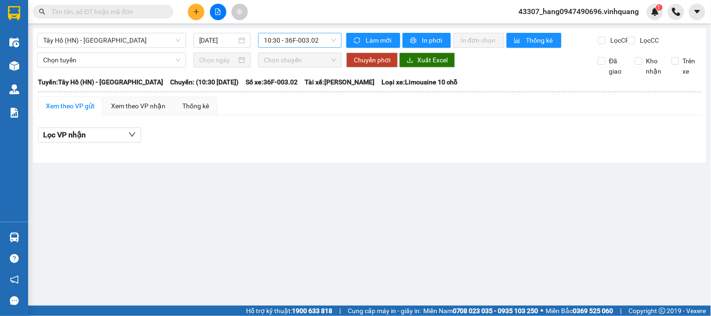
click at [298, 43] on span "10:30 - 36F-003.02" at bounding box center [300, 40] width 72 height 14
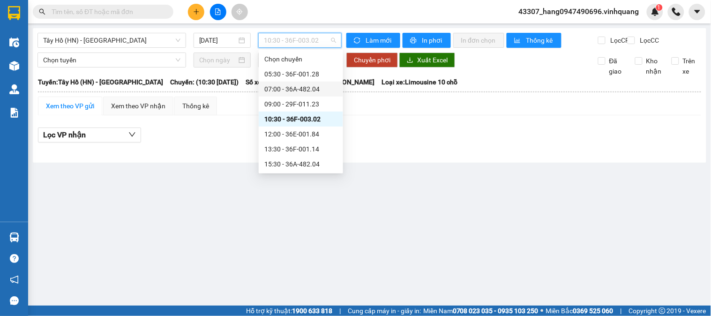
click at [293, 91] on div "07:00 - 36A-482.04" at bounding box center [300, 89] width 73 height 10
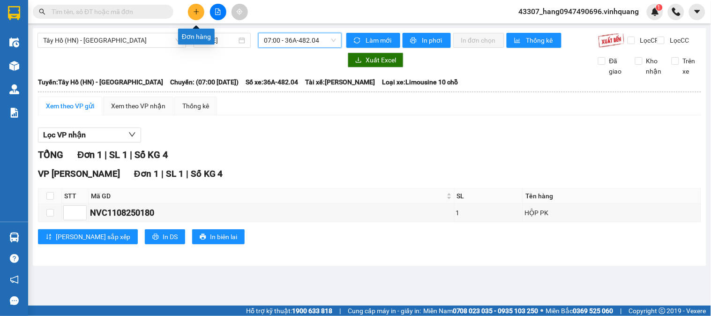
click at [196, 12] on icon "plus" at bounding box center [196, 11] width 5 height 0
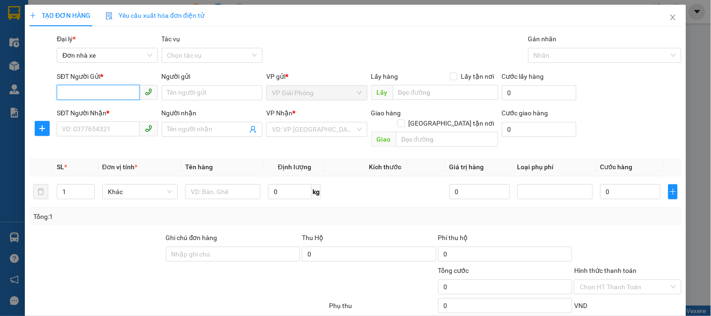
click at [100, 94] on input "SĐT Người Gửi *" at bounding box center [98, 92] width 83 height 15
type input "0977750065"
click at [135, 109] on div "0977750065 - huế" at bounding box center [106, 111] width 89 height 10
type input "huế"
type input "0913316689"
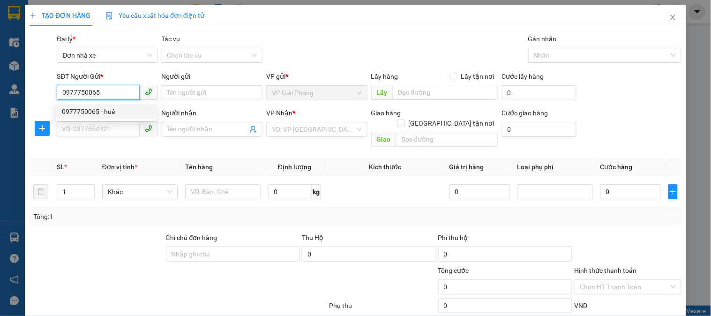
type input "TBVT Thanh Hoá"
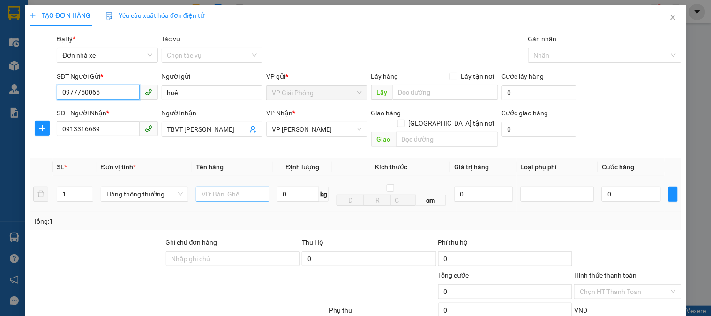
type input "0977750065"
click at [228, 187] on input "text" at bounding box center [233, 194] width 74 height 15
type input "thùng xốp"
click at [300, 187] on input "0" at bounding box center [298, 194] width 42 height 15
type input "18"
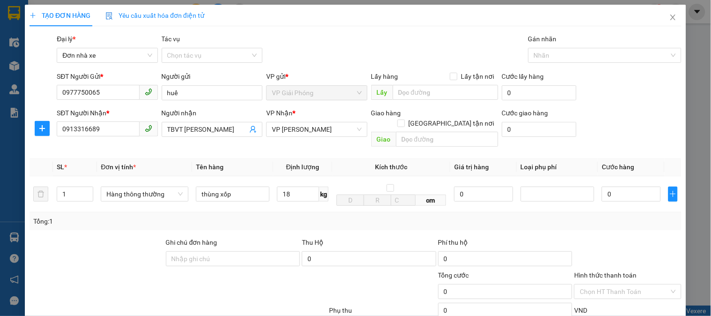
click at [580, 216] on div "Tổng: 1" at bounding box center [355, 221] width 645 height 10
type input "50.000"
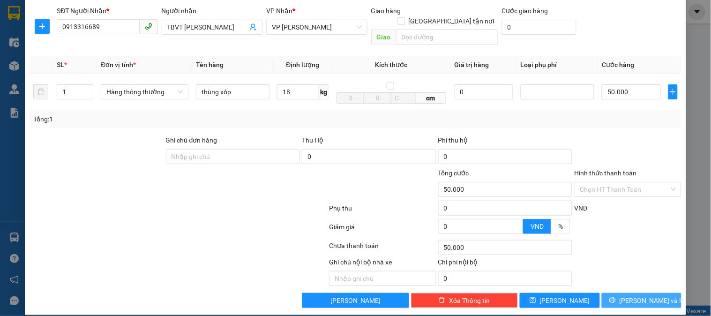
click at [632, 295] on span "[PERSON_NAME] và In" at bounding box center [653, 300] width 66 height 10
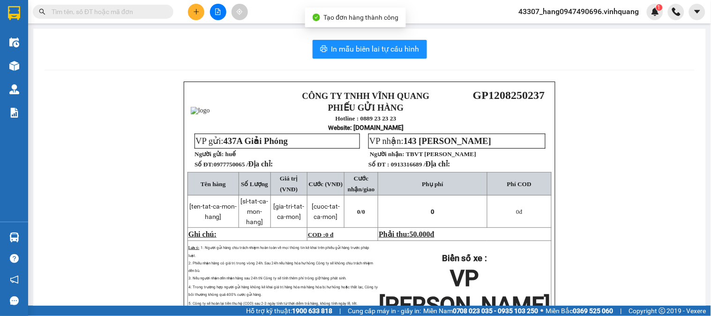
click at [349, 37] on div "In mẫu biên lai tự cấu hình CÔNG TY TNHH VĨNH QUANG PHIẾU GỬI HÀNG Hotline : 08…" at bounding box center [369, 213] width 673 height 368
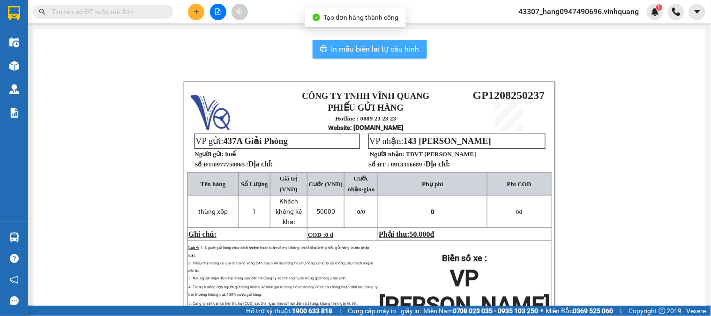
click at [357, 49] on span "In mẫu biên lai tự cấu hình" at bounding box center [375, 49] width 88 height 12
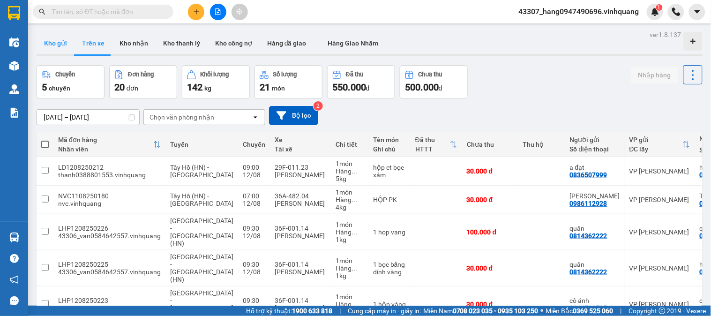
click at [67, 45] on button "Kho gửi" at bounding box center [56, 43] width 38 height 23
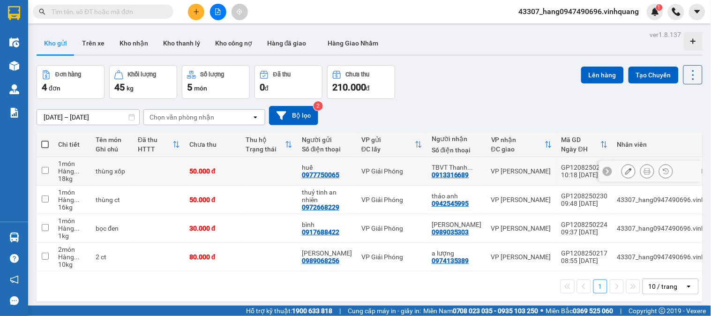
click at [625, 173] on icon at bounding box center [628, 171] width 7 height 7
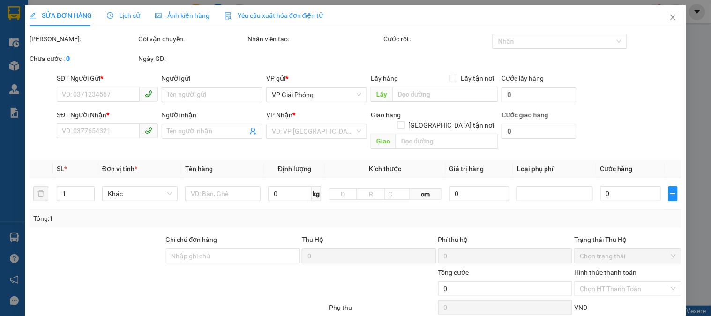
type input "0977750065"
type input "huế"
type input "0913316689"
type input "TBVT Thanh Hoá"
type input "50.000"
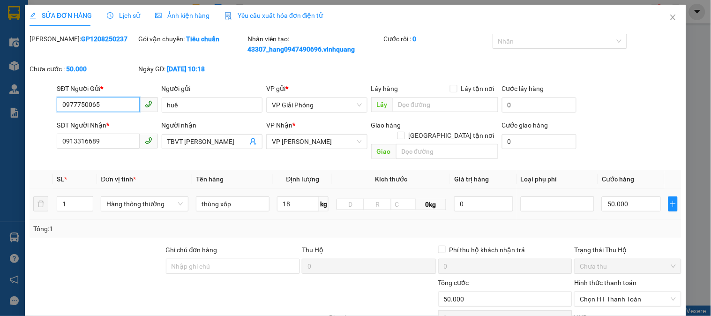
scroll to position [110, 0]
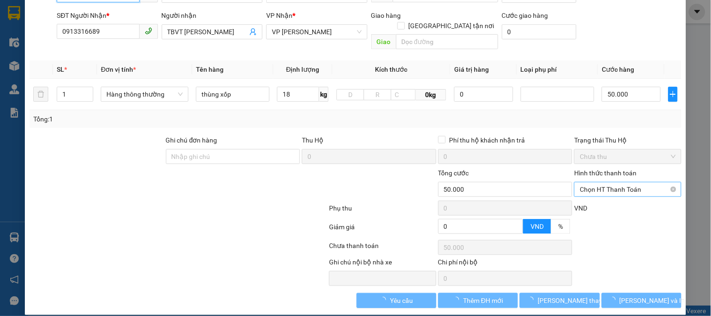
click at [599, 182] on span "Chọn HT Thanh Toán" at bounding box center [628, 189] width 96 height 14
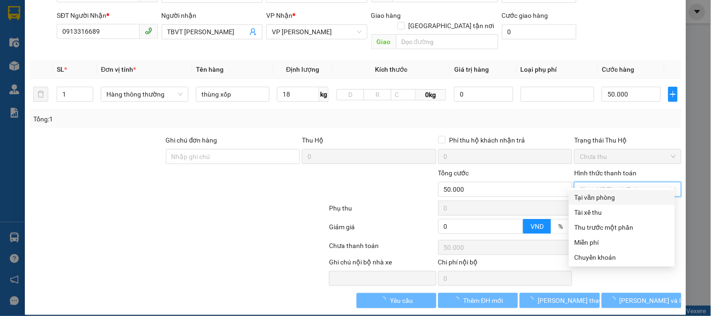
click at [592, 195] on div "Tại văn phòng" at bounding box center [622, 197] width 95 height 10
type input "0"
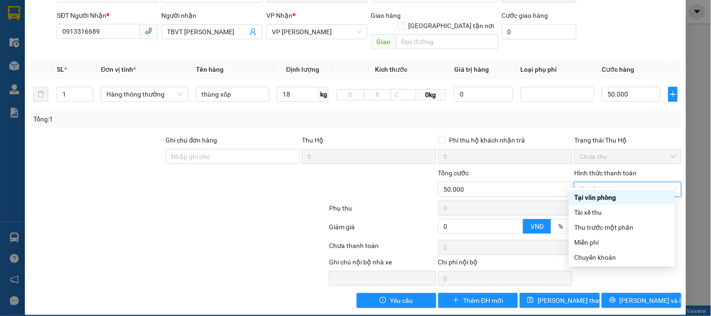
click at [617, 199] on div "Tại văn phòng" at bounding box center [622, 197] width 95 height 10
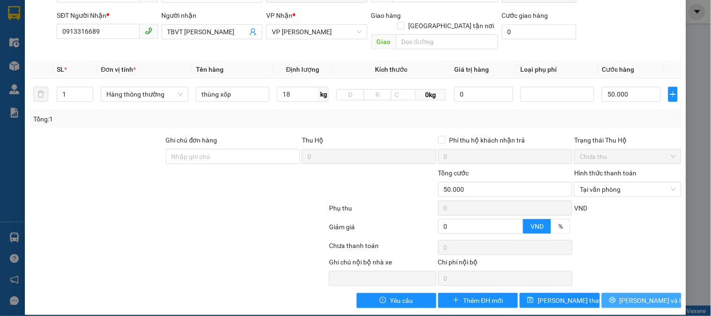
click at [629, 295] on span "[PERSON_NAME] và In" at bounding box center [653, 300] width 66 height 10
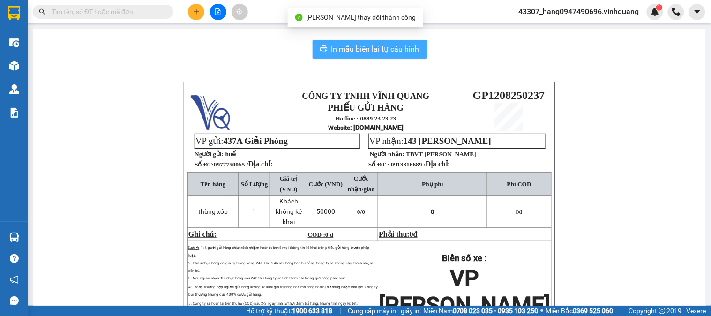
click at [385, 53] on span "In mẫu biên lai tự cấu hình" at bounding box center [375, 49] width 88 height 12
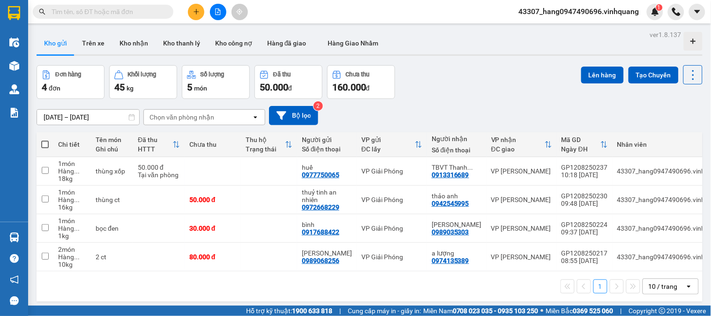
click at [152, 10] on input "text" at bounding box center [107, 12] width 111 height 10
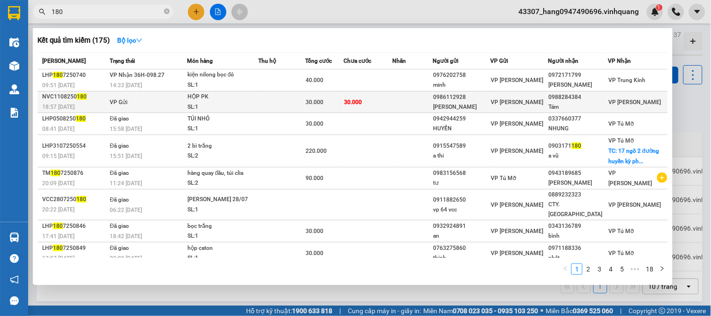
type input "180"
click at [317, 100] on span "30.000" at bounding box center [315, 102] width 18 height 7
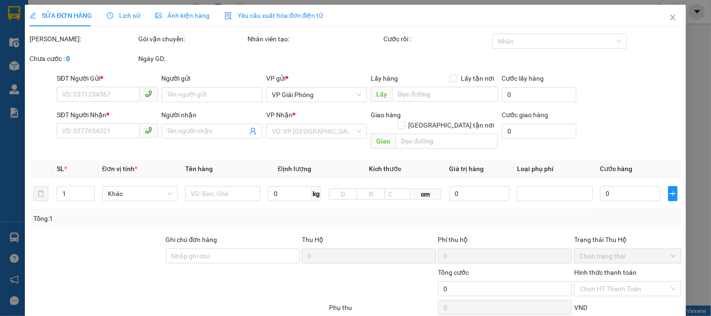
type input "0986112928"
type input "[PERSON_NAME]"
type input "0988284384"
type input "Tám"
type input "30.000"
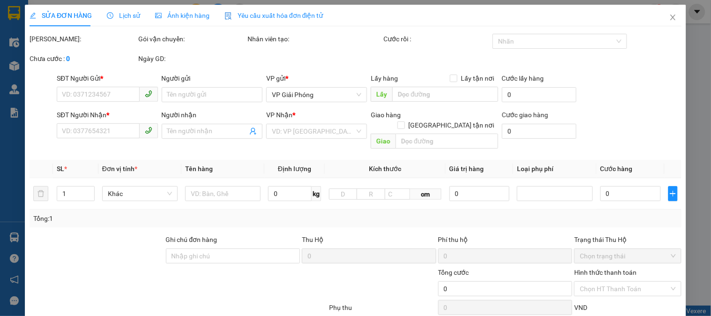
type input "30.000"
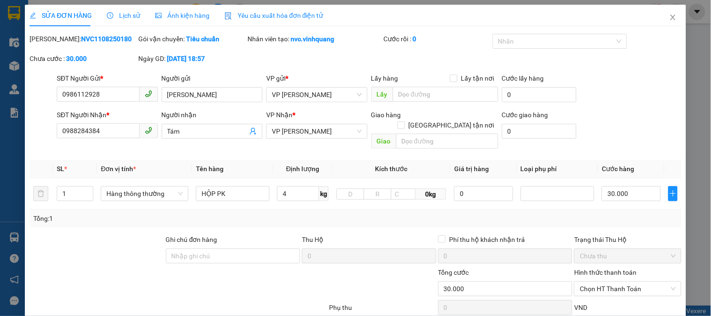
click at [128, 13] on span "Lịch sử" at bounding box center [123, 16] width 33 height 8
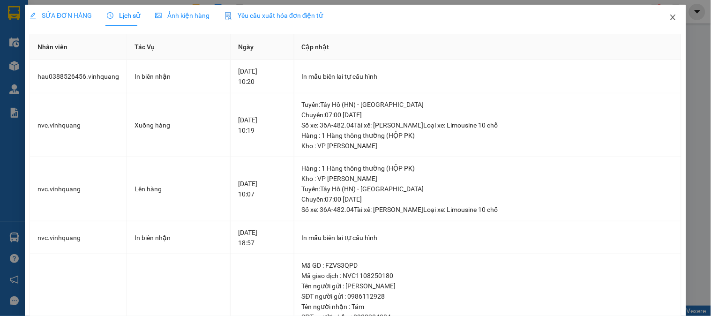
click at [669, 16] on icon "close" at bounding box center [673, 18] width 8 height 8
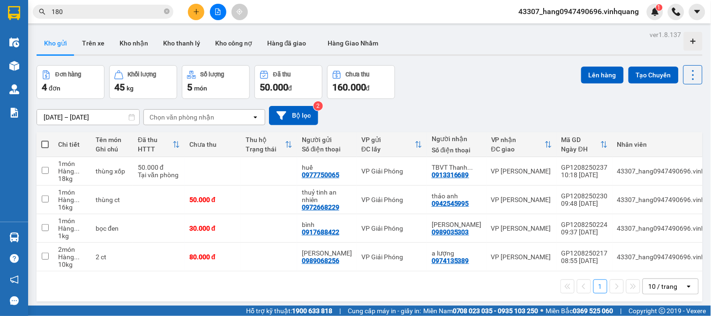
click at [217, 14] on icon "file-add" at bounding box center [218, 11] width 7 height 7
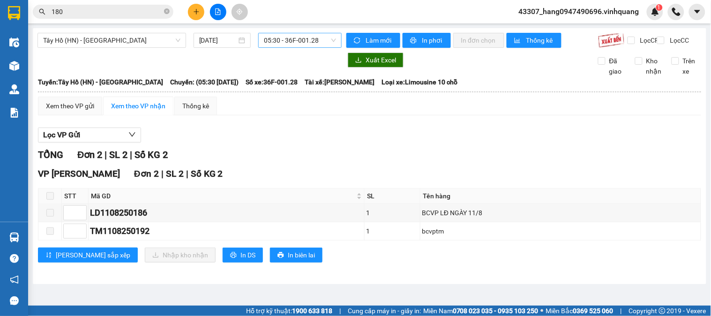
click at [284, 43] on span "05:30 - 36F-001.28" at bounding box center [300, 40] width 72 height 14
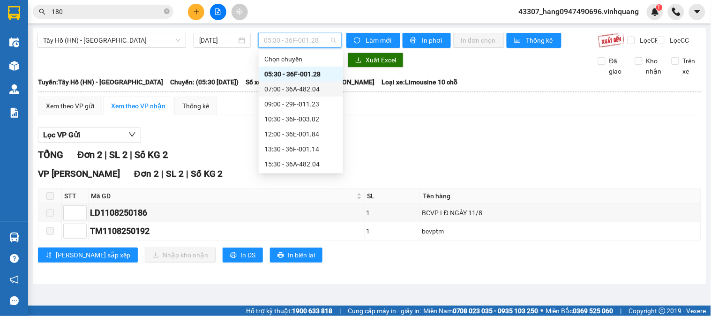
click at [287, 85] on div "07:00 - 36A-482.04" at bounding box center [300, 89] width 73 height 10
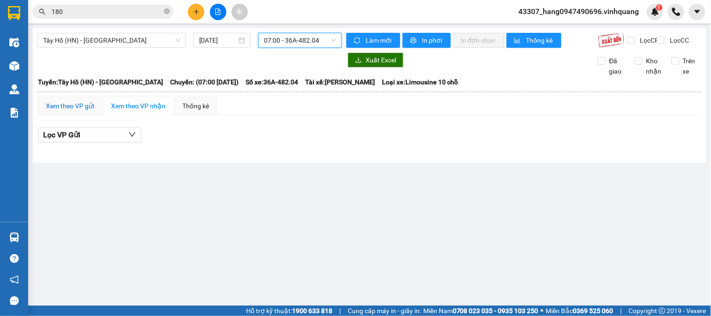
click at [71, 111] on div "Xem theo VP gửi" at bounding box center [70, 106] width 48 height 10
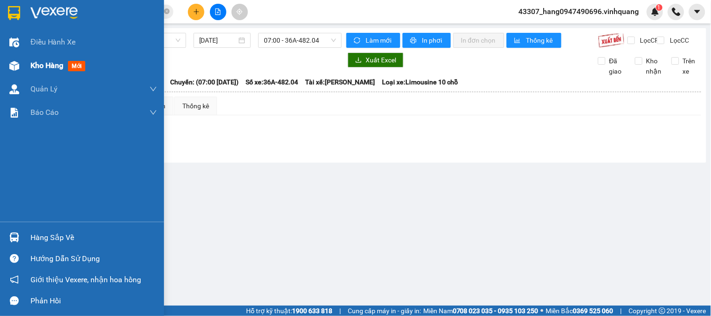
click at [49, 72] on div "Kho hàng mới" at bounding box center [93, 65] width 127 height 23
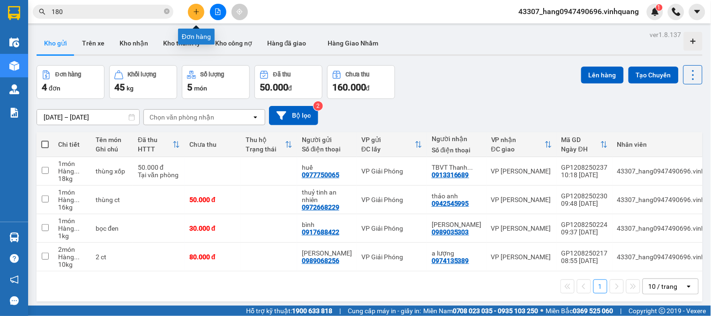
click at [189, 12] on button at bounding box center [196, 12] width 16 height 16
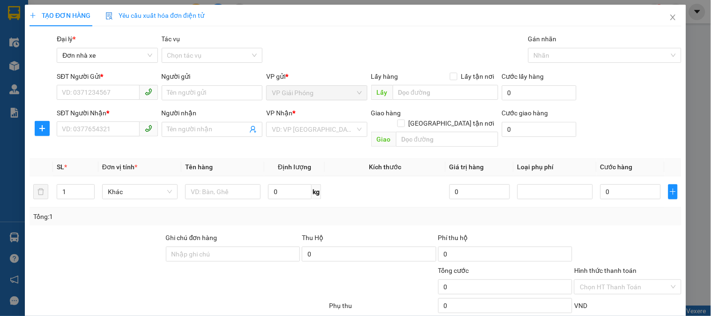
drag, startPoint x: 521, startPoint y: 42, endPoint x: 484, endPoint y: 35, distance: 37.2
click at [484, 35] on div "Gói vận chuyển * Tiêu chuẩn Đại lý * Đơn nhà xe Tác vụ Chọn tác vụ Gán nhãn N…" at bounding box center [369, 50] width 629 height 33
click at [104, 90] on input "SĐT Người Gửi *" at bounding box center [98, 92] width 83 height 15
type input "0979656298"
click at [100, 122] on input "SĐT Người Nhận *" at bounding box center [98, 128] width 83 height 15
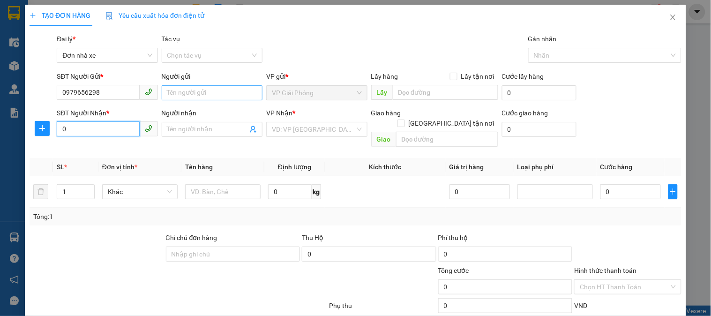
type input "0"
click at [219, 91] on input "Người gửi" at bounding box center [212, 92] width 101 height 15
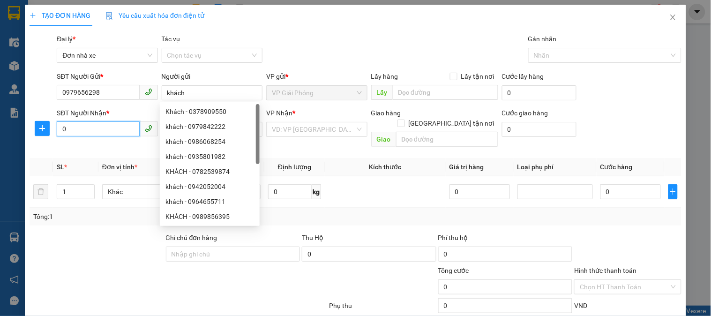
click at [105, 133] on input "0" at bounding box center [98, 128] width 83 height 15
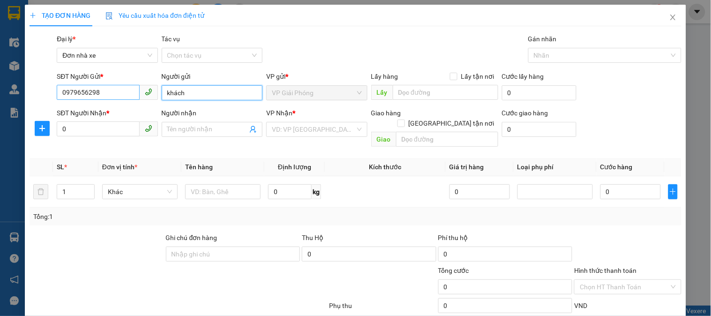
drag, startPoint x: 195, startPoint y: 88, endPoint x: 124, endPoint y: 90, distance: 70.8
click at [124, 90] on div "SĐT Người Gửi * 0979656298 Người gửi khách VP gửi * VP Giải Phóng Lấy hàng Lấy …" at bounding box center [369, 87] width 629 height 33
type input "phố"
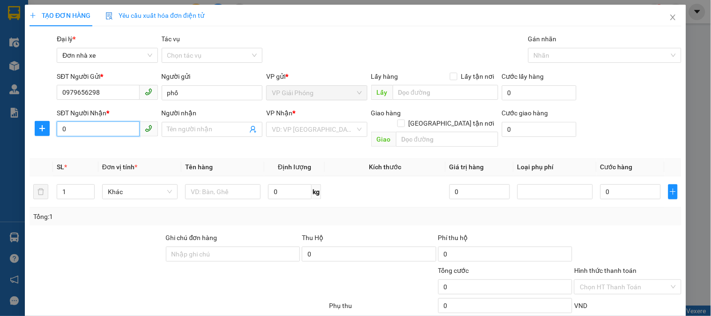
click at [85, 133] on input "0" at bounding box center [98, 128] width 83 height 15
type input "0849006789"
click at [121, 146] on div "0849006789 - hùng" at bounding box center [106, 148] width 89 height 10
type input "hùng"
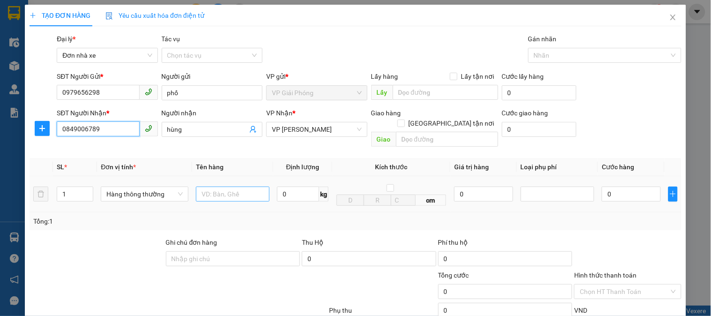
type input "0849006789"
click at [209, 187] on input "text" at bounding box center [233, 194] width 74 height 15
type input "hộp ct"
click at [289, 187] on input "0" at bounding box center [298, 194] width 42 height 15
type input "1"
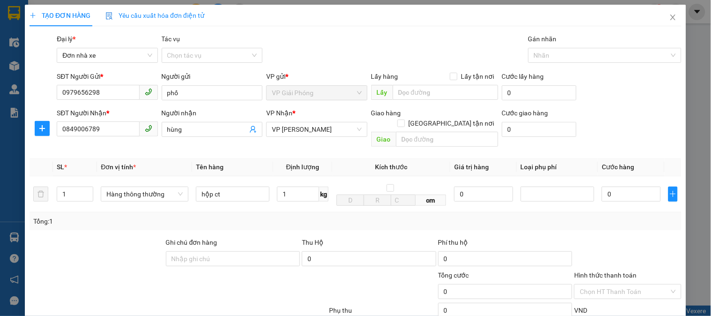
click at [347, 237] on div "Thu Hộ" at bounding box center [369, 242] width 135 height 10
type input "30.000"
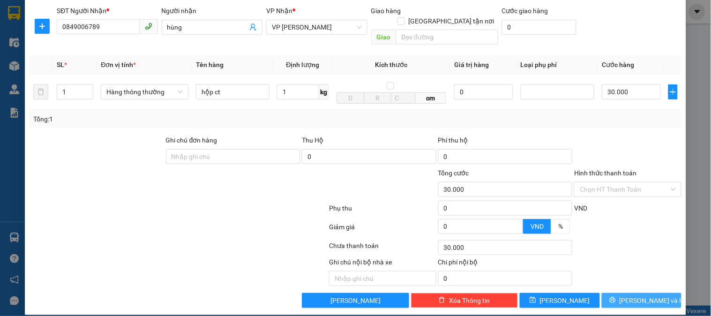
click at [650, 295] on span "[PERSON_NAME] và In" at bounding box center [653, 300] width 66 height 10
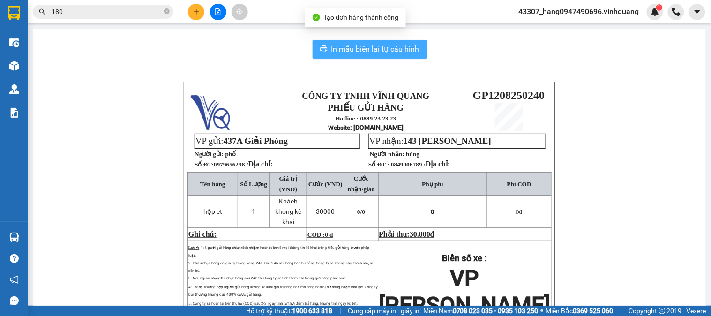
click at [388, 45] on span "In mẫu biên lai tự cấu hình" at bounding box center [375, 49] width 88 height 12
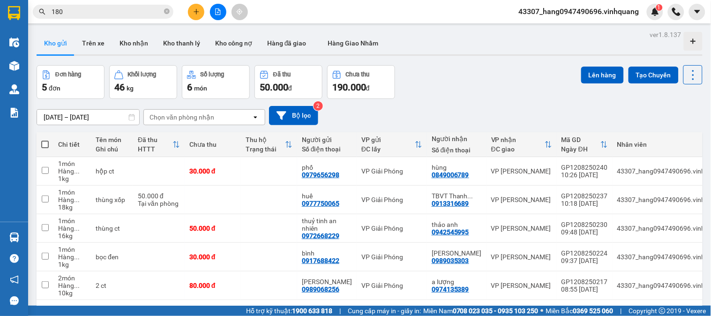
scroll to position [43, 0]
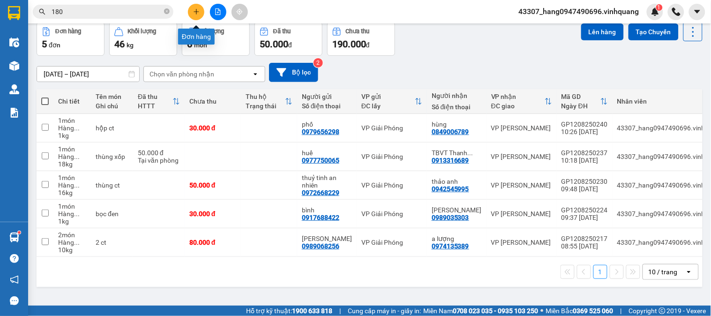
click at [198, 11] on icon "plus" at bounding box center [196, 11] width 7 height 7
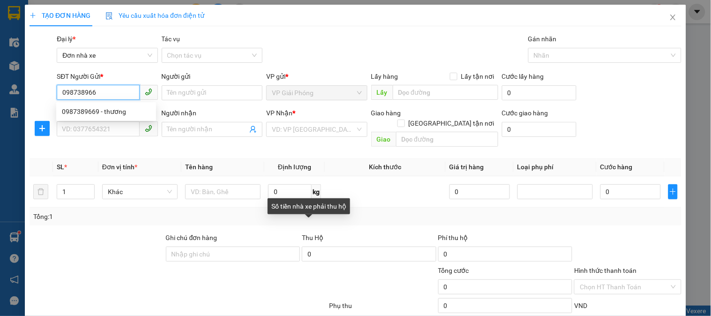
type input "0987389669"
click at [90, 106] on div "0987389669 - thương" at bounding box center [106, 111] width 89 height 10
type input "thương"
type input "0843486666"
type input "việt"
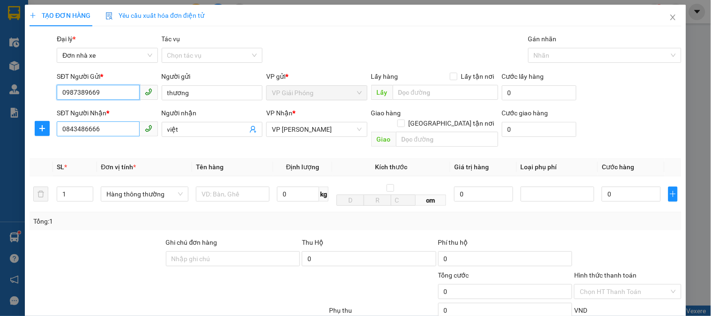
type input "0987389669"
drag, startPoint x: 104, startPoint y: 133, endPoint x: 59, endPoint y: 133, distance: 44.5
click at [59, 133] on input "0843486666" at bounding box center [98, 128] width 83 height 15
type input "0349517421"
drag, startPoint x: 195, startPoint y: 131, endPoint x: 116, endPoint y: 125, distance: 79.5
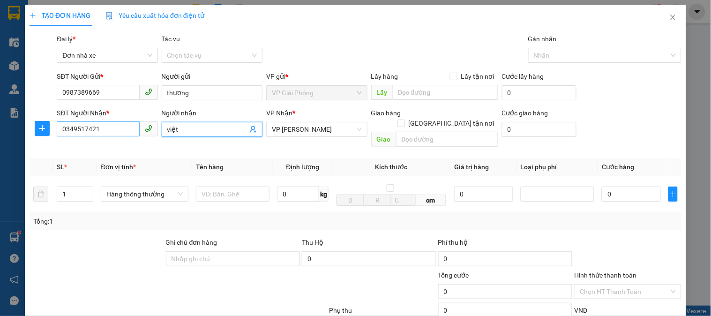
click at [116, 125] on div "SĐT Người Nhận * 0349517421 Người nhận việt việt VP Nhận * VP LÊ HỒNG PHONG Gia…" at bounding box center [369, 129] width 629 height 43
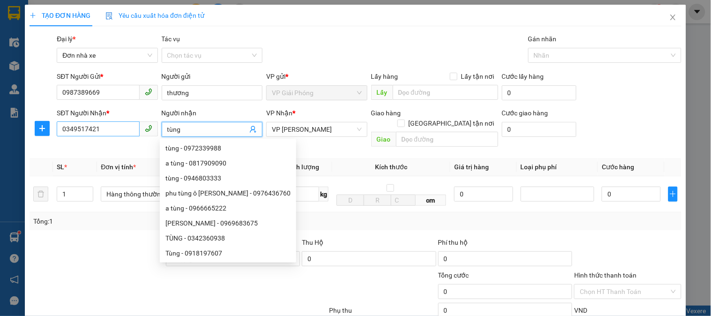
type input "tùng"
click at [77, 132] on input "0349517421" at bounding box center [98, 128] width 83 height 15
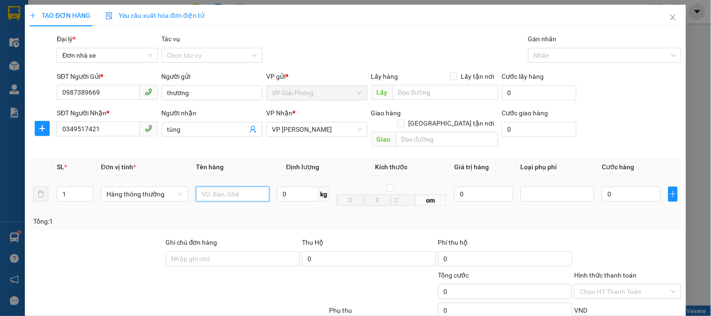
click at [252, 187] on input "text" at bounding box center [233, 194] width 74 height 15
type input "hộp ct"
click at [292, 187] on input "0" at bounding box center [298, 194] width 42 height 15
type input "1"
click at [309, 218] on div "Tổng: 1" at bounding box center [356, 221] width 652 height 18
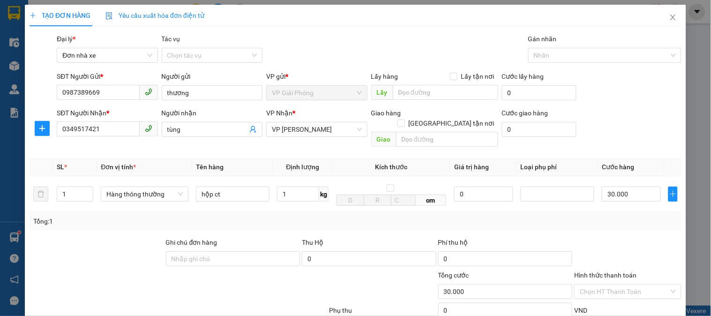
type input "30.000"
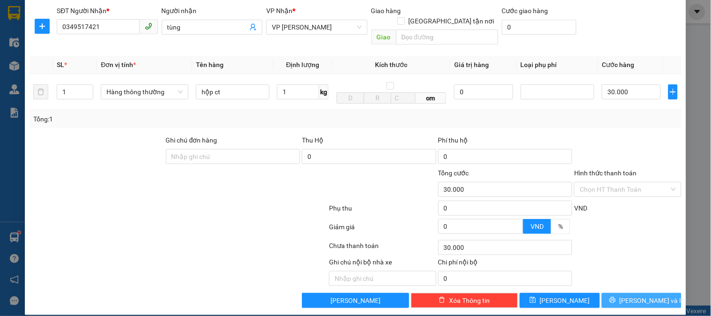
click at [644, 295] on span "[PERSON_NAME] và In" at bounding box center [653, 300] width 66 height 10
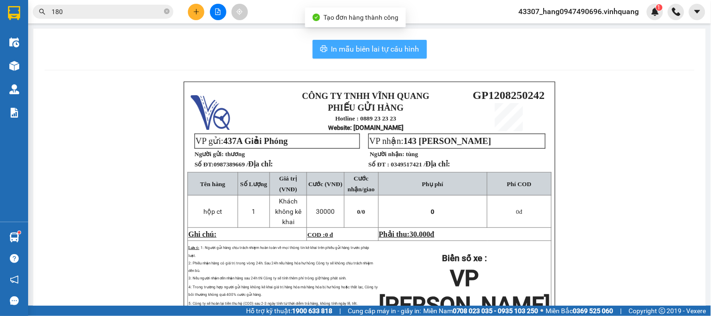
click at [390, 43] on span "In mẫu biên lai tự cấu hình" at bounding box center [375, 49] width 88 height 12
